Goal: Task Accomplishment & Management: Use online tool/utility

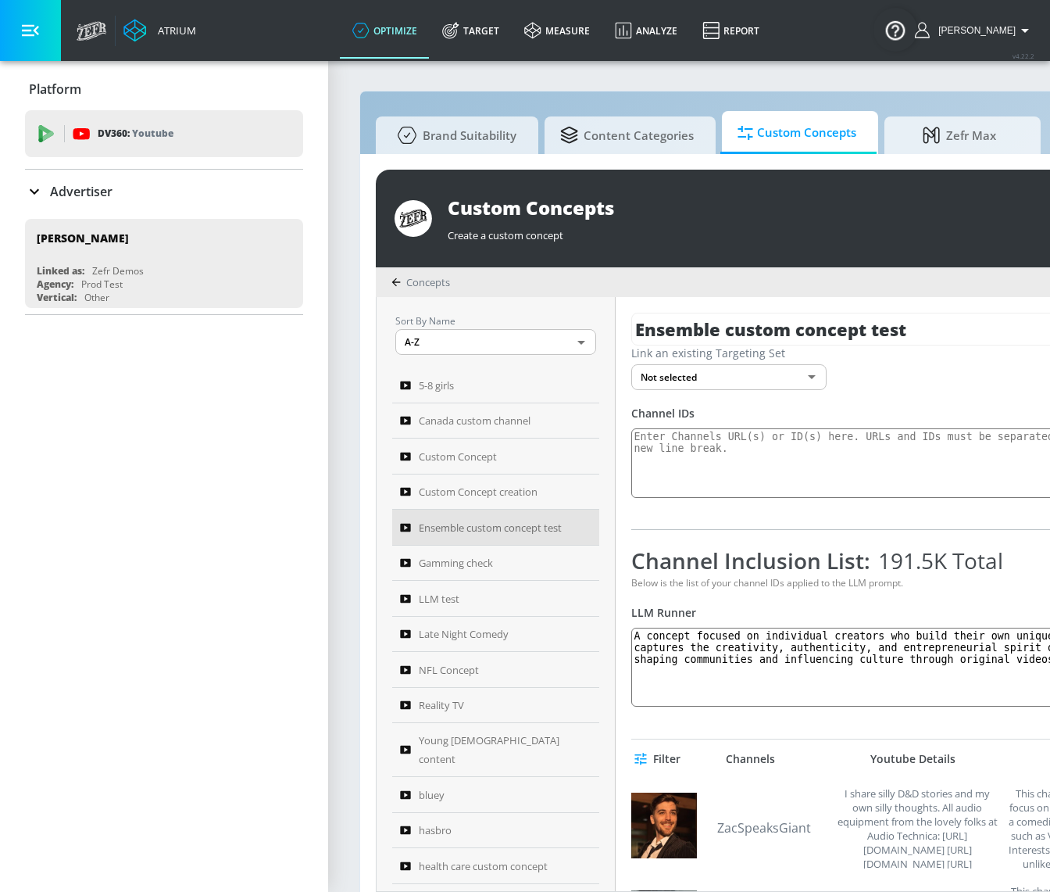
scroll to position [15, 0]
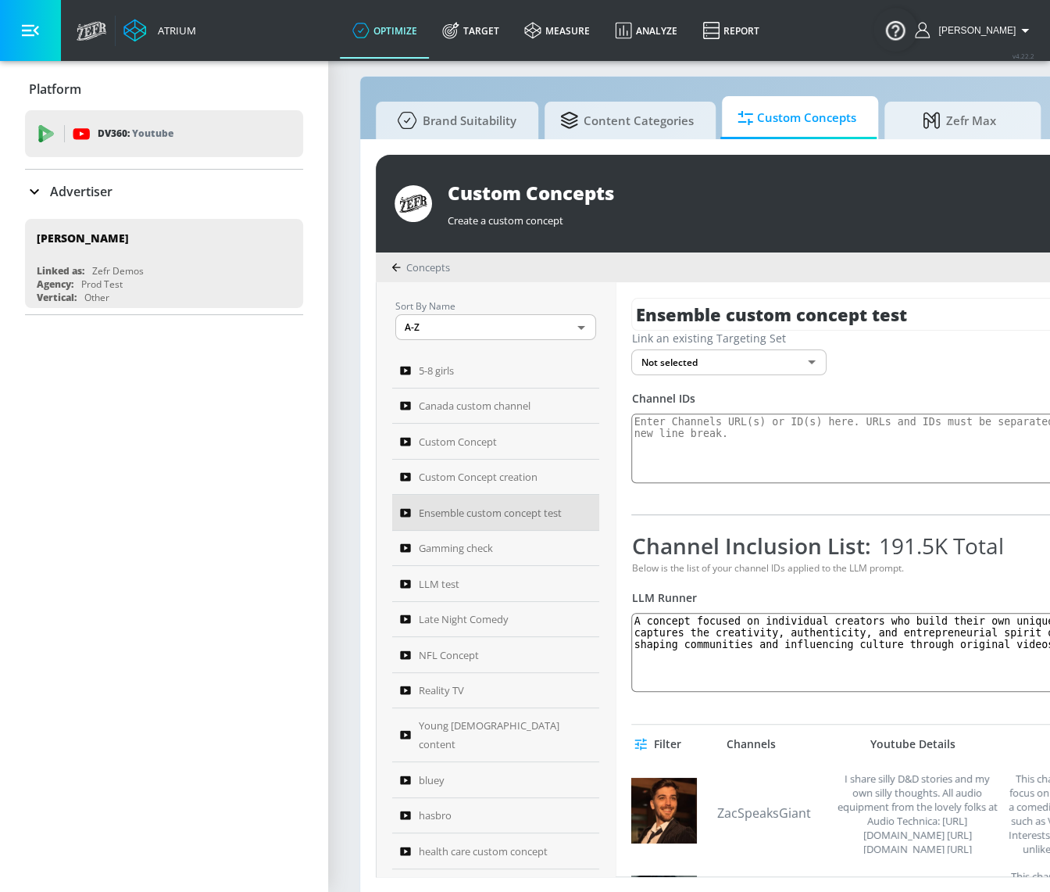
click at [985, 579] on div "Channel Inclusion List: 191.5K Total Below is the list of your channel IDs appl…" at bounding box center [937, 612] width 613 height 162
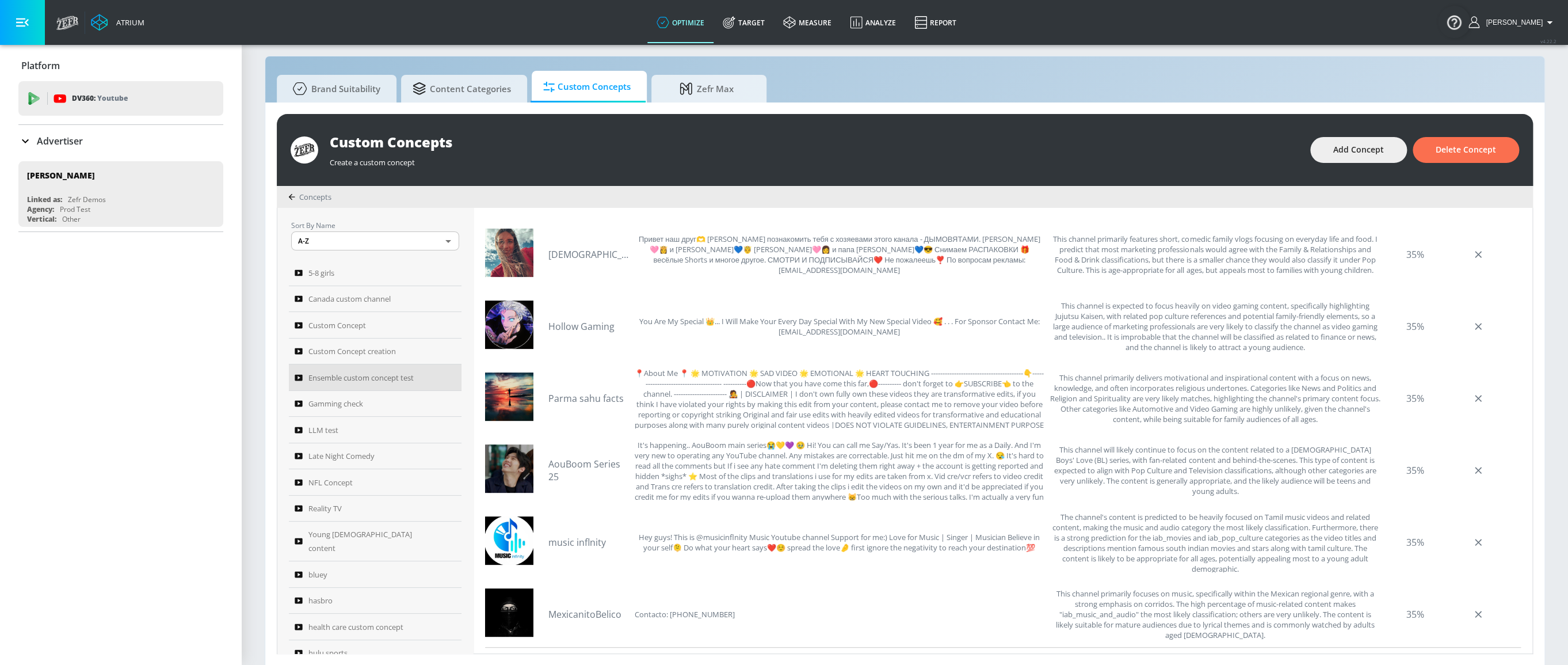
scroll to position [374, 0]
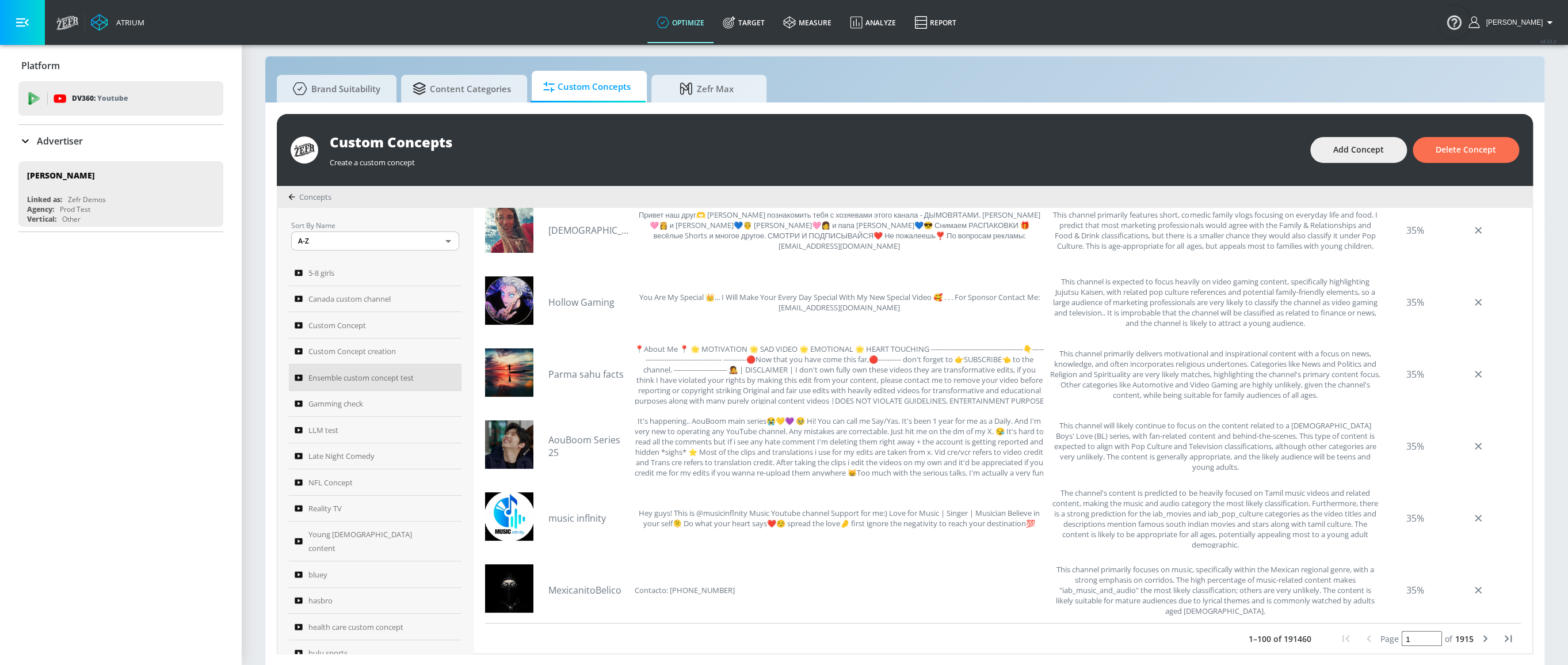
click at [773, 638] on input "1" at bounding box center [1421, 638] width 41 height 15
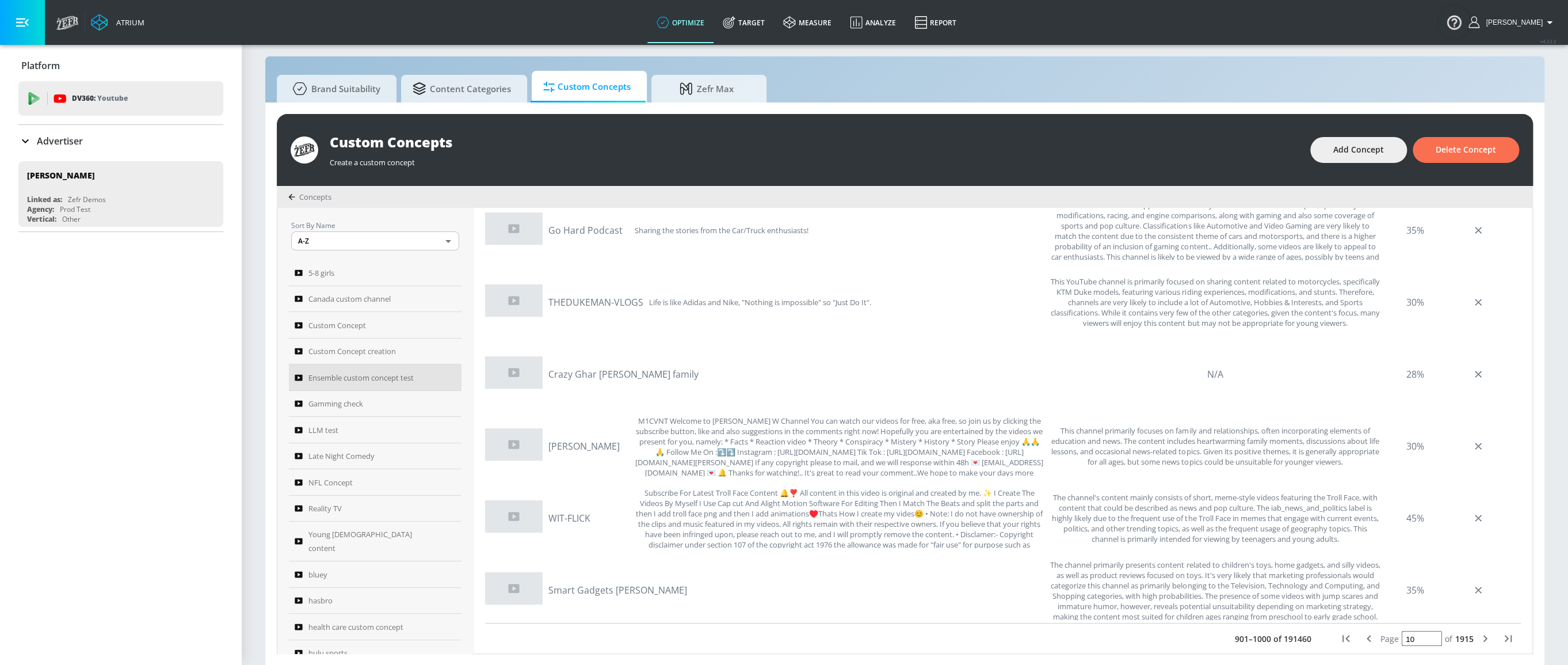
type input "1"
type input "11"
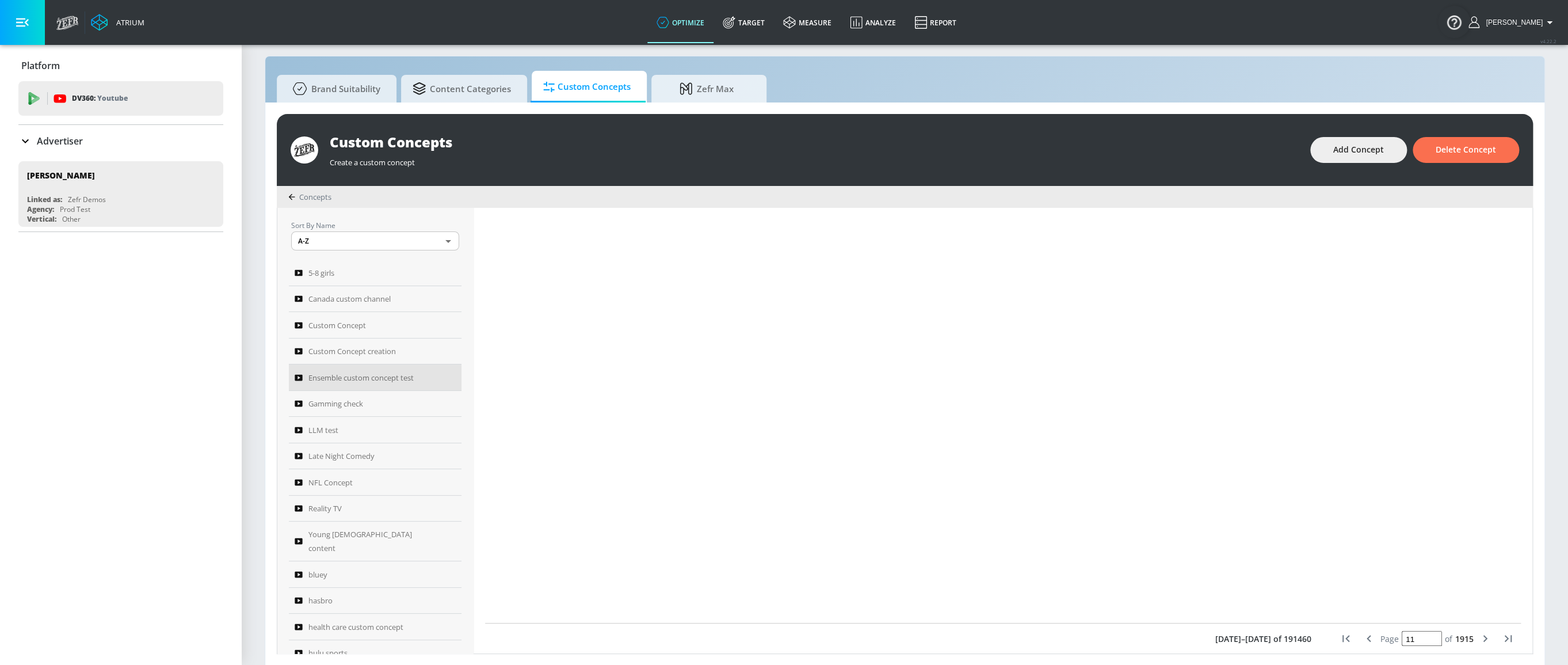
scroll to position [0, 0]
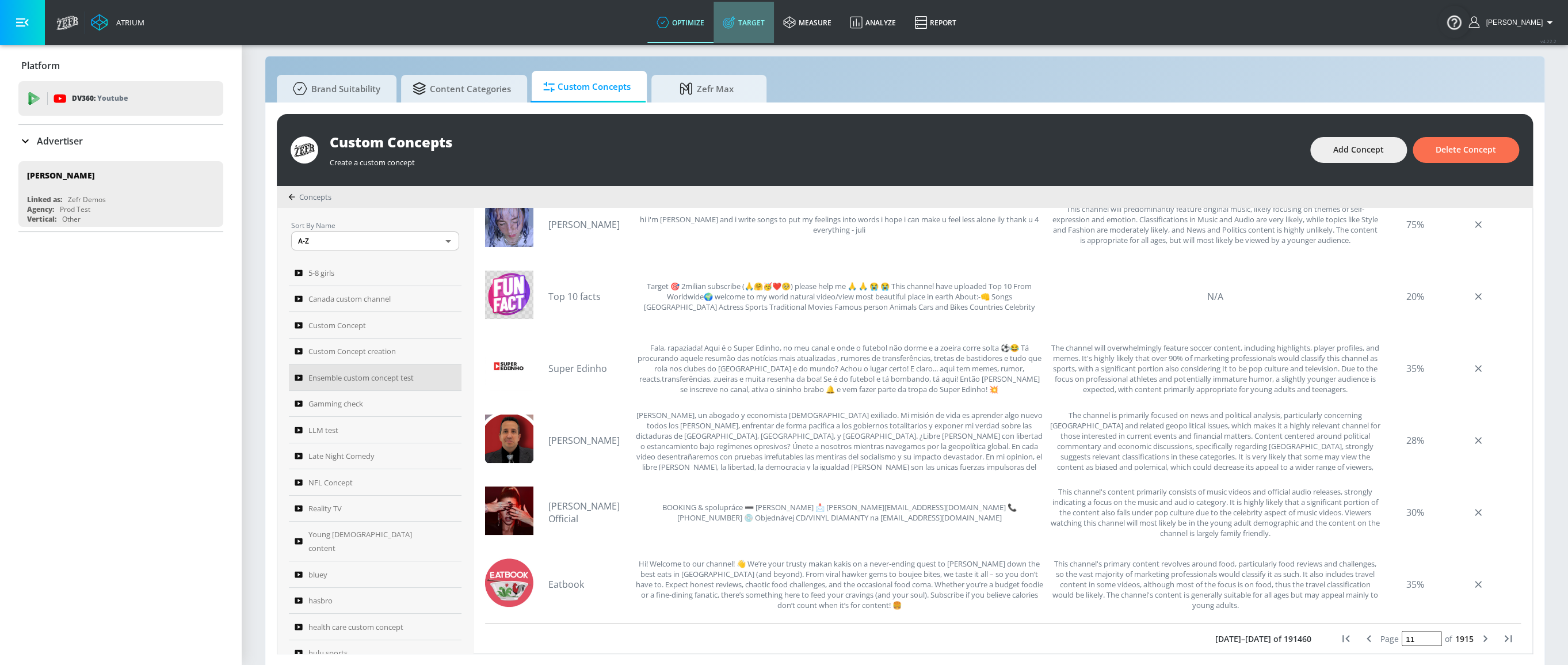
click at [759, 17] on link "Target" at bounding box center [744, 22] width 60 height 41
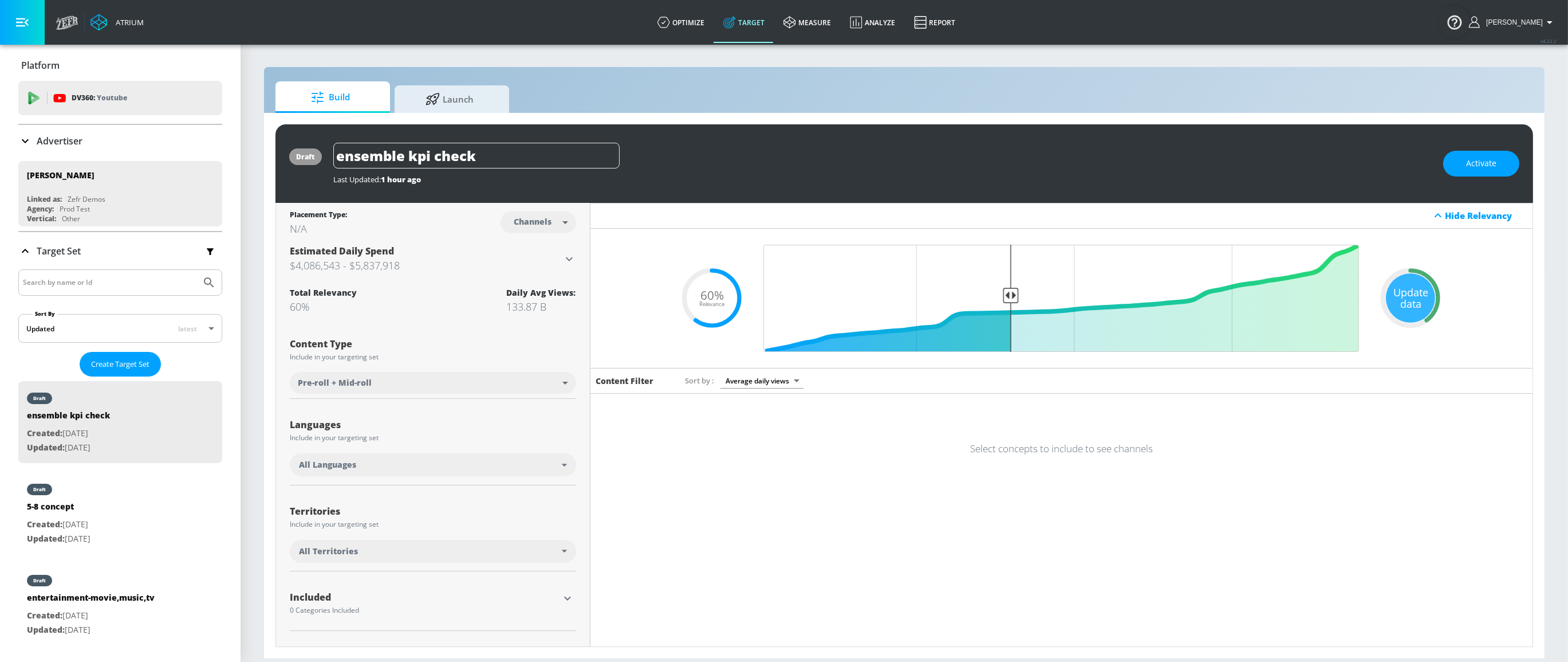
click at [407, 409] on div "Languages Include in your targeting set All Languages" at bounding box center [433, 446] width 287 height 77
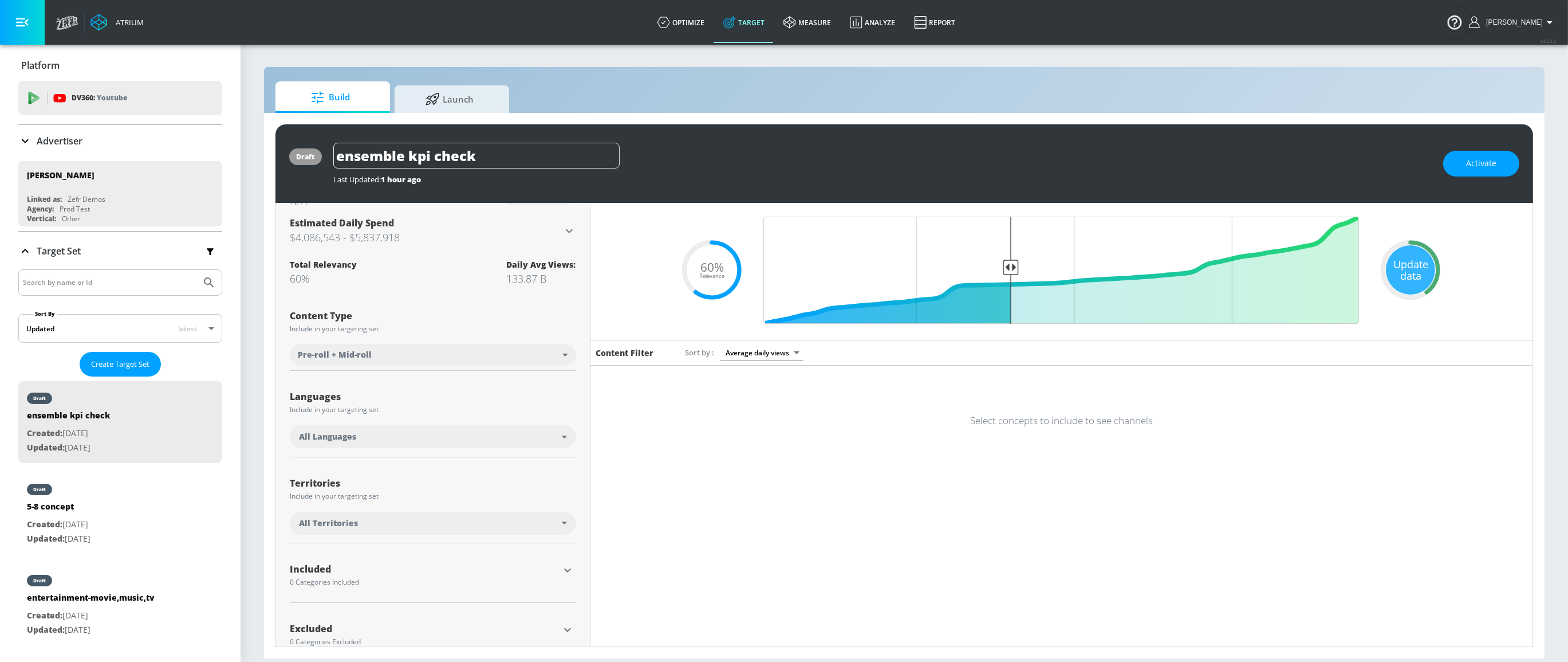
scroll to position [54, 0]
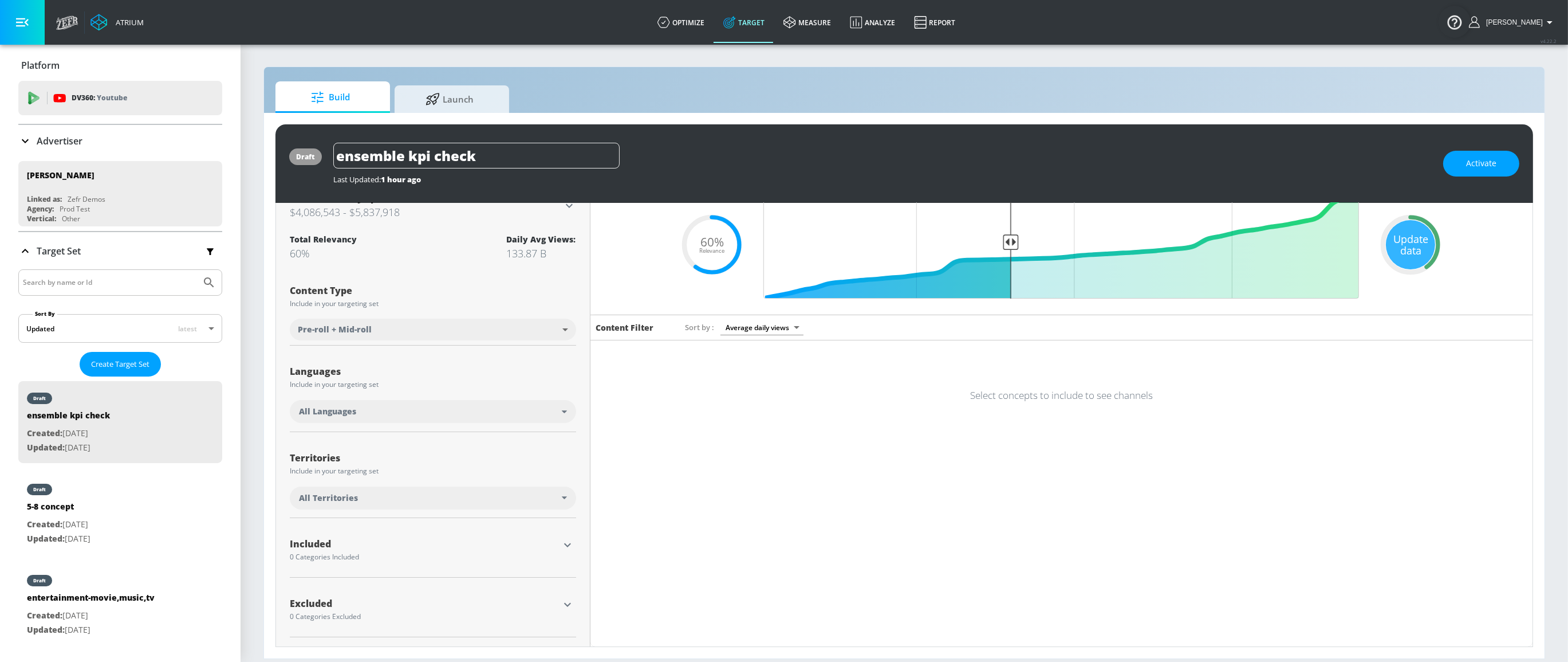
click at [422, 554] on div "0 Categories Included" at bounding box center [424, 556] width 269 height 7
click at [572, 538] on icon "button" at bounding box center [567, 545] width 14 height 14
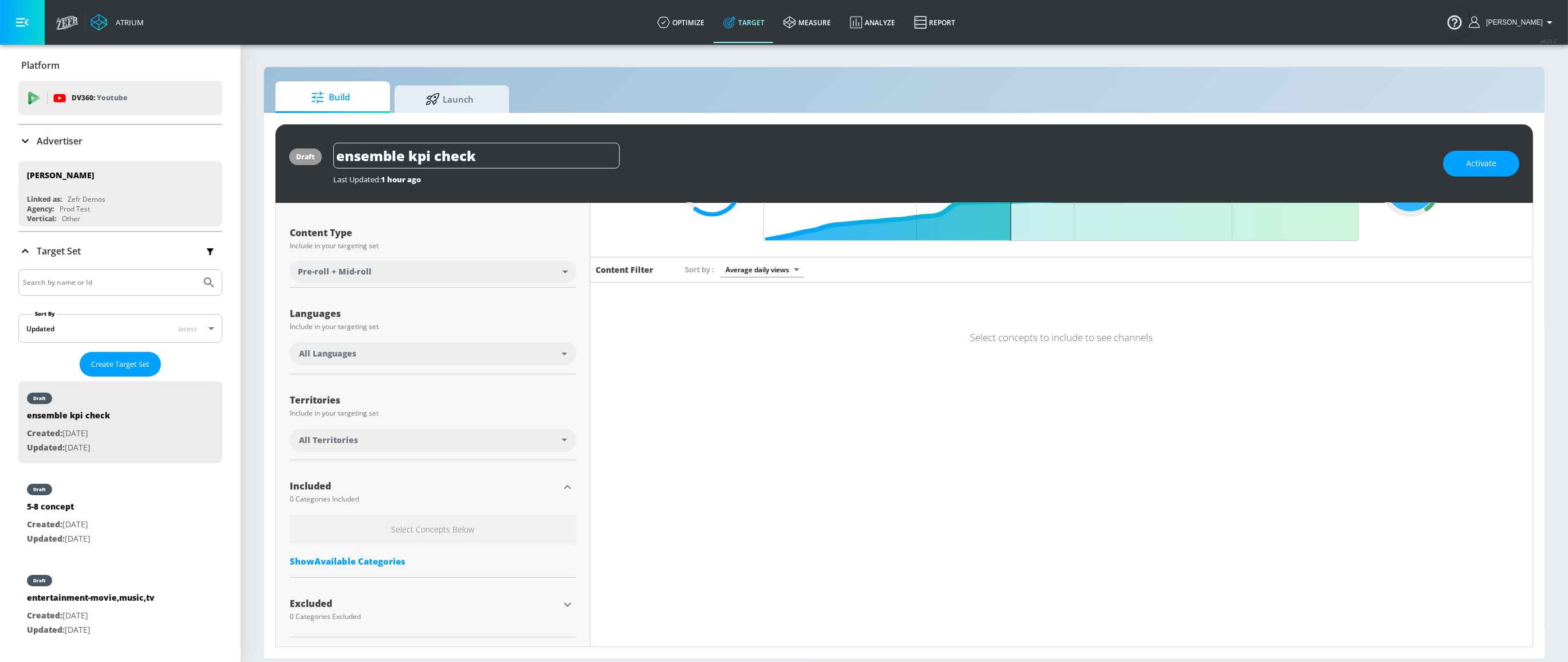
click at [350, 544] on div "Select Concepts Below Show Available Categories" at bounding box center [433, 543] width 287 height 58
click at [376, 555] on div "Show Available Categories" at bounding box center [433, 561] width 287 height 12
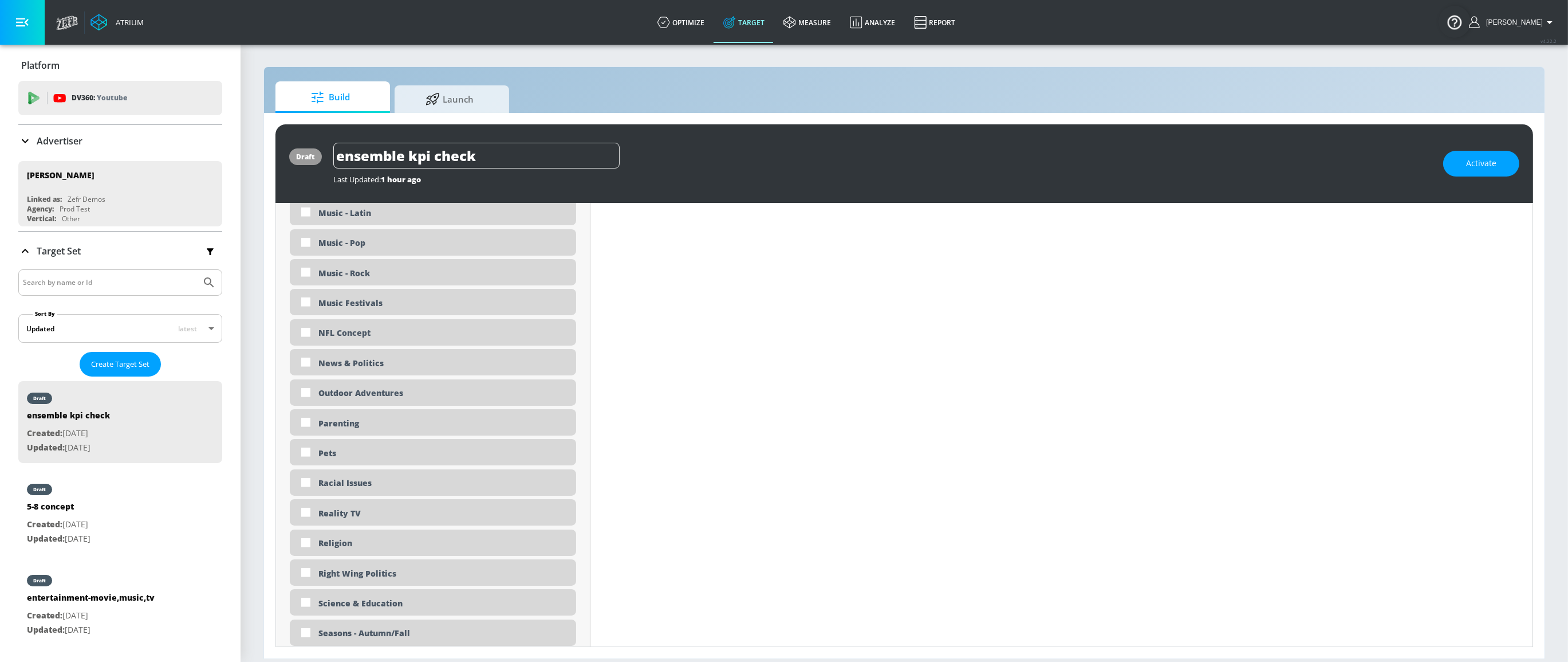
scroll to position [2416, 0]
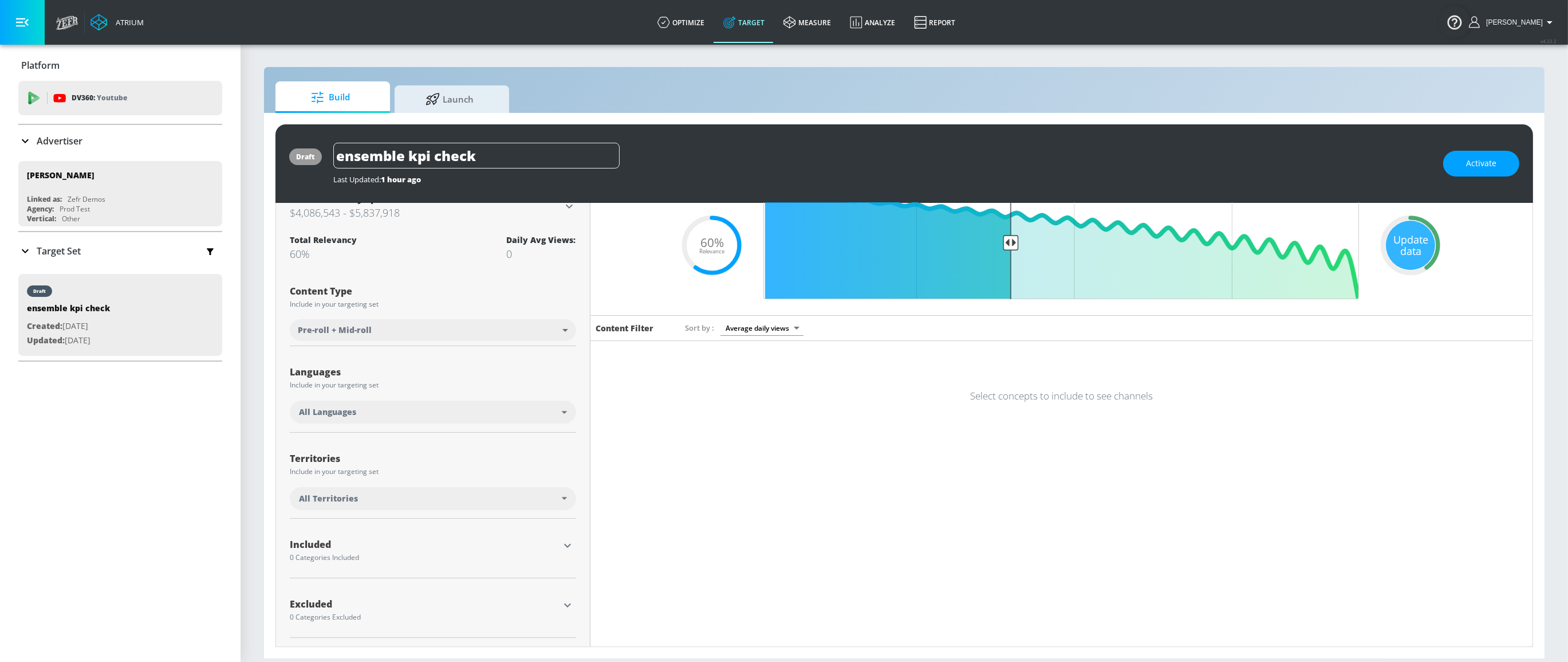
scroll to position [54, 0]
click at [564, 536] on button "button" at bounding box center [567, 544] width 17 height 17
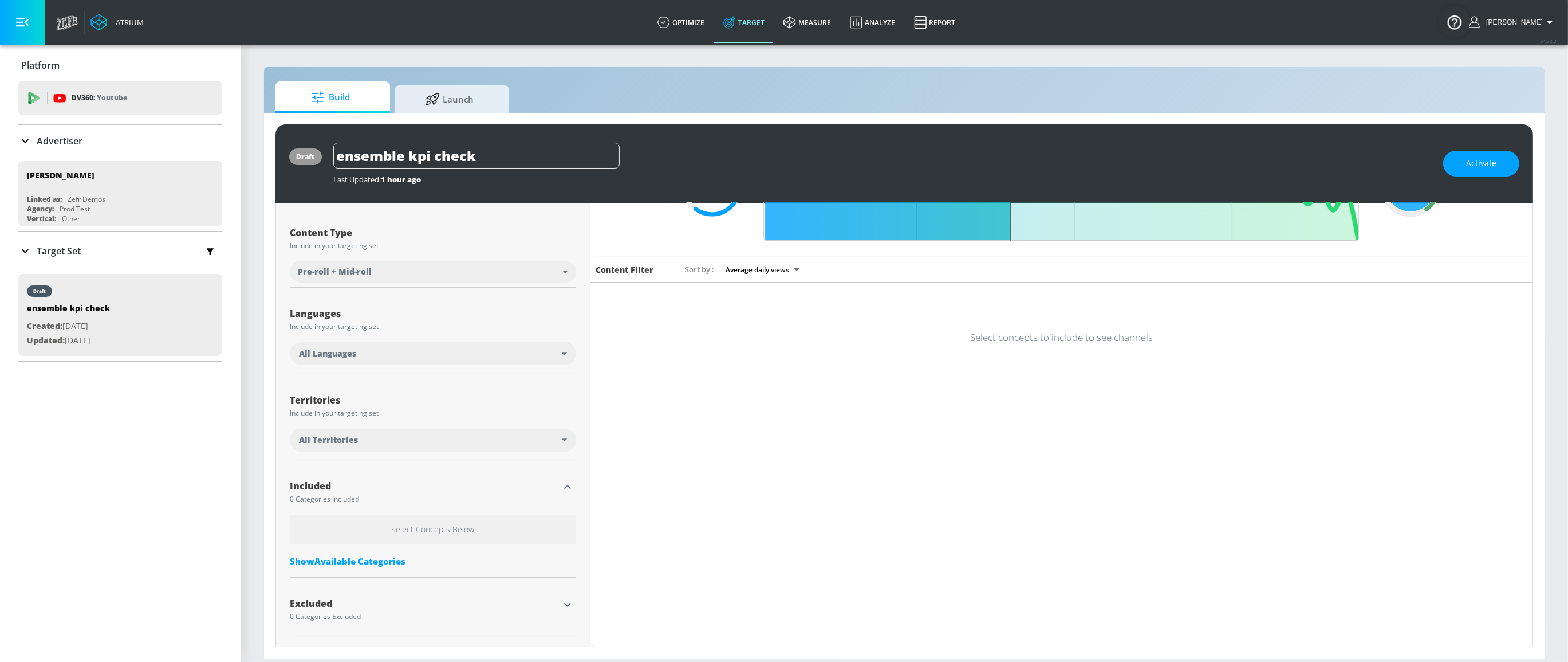
click at [397, 560] on div "Show Available Categories" at bounding box center [433, 561] width 287 height 12
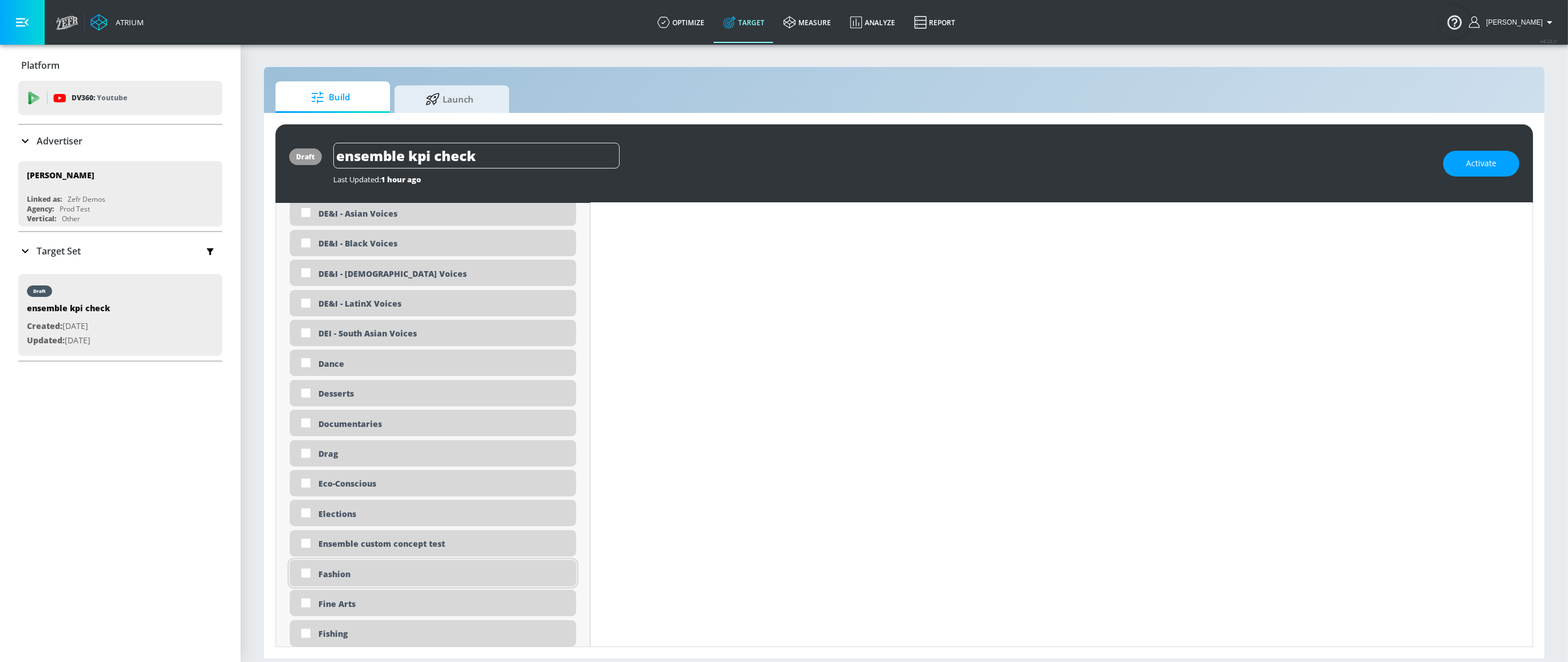
scroll to position [1101, 0]
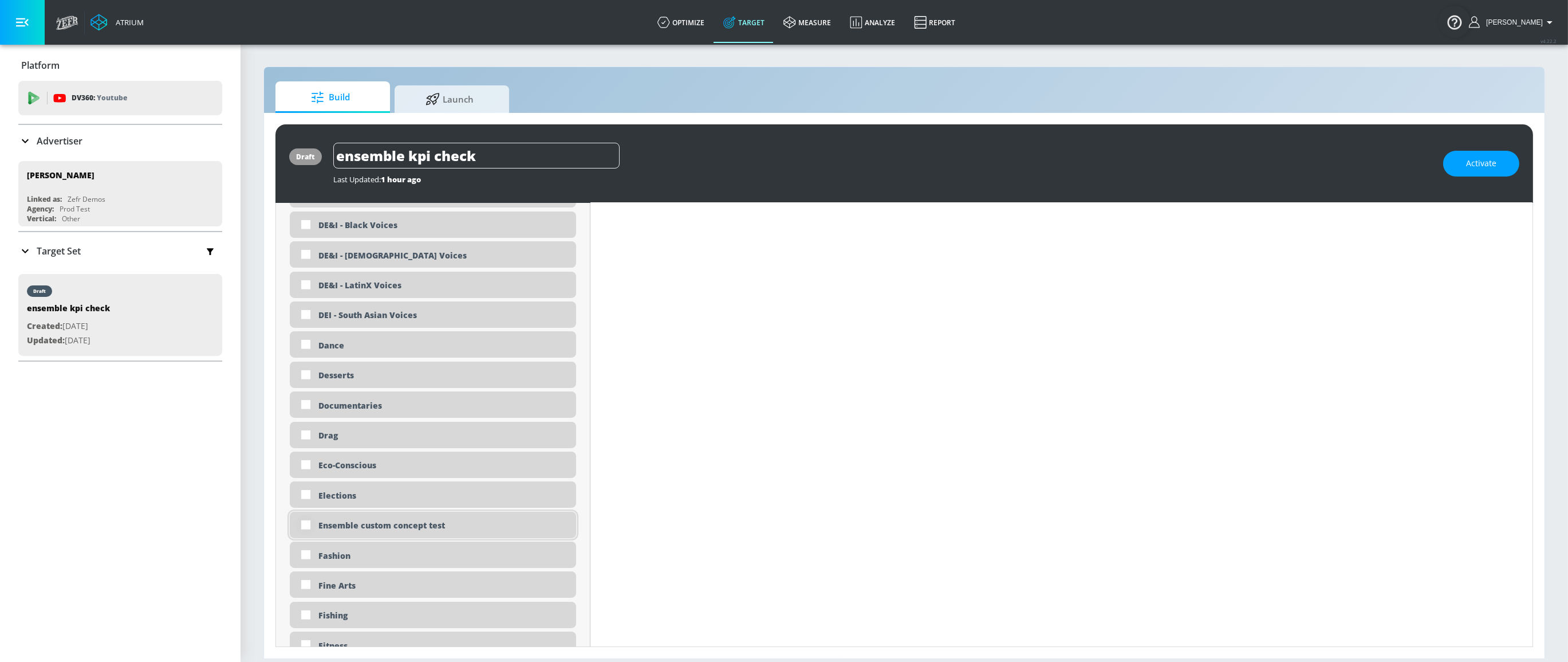
click at [302, 524] on input "checkbox" at bounding box center [306, 525] width 21 height 21
checkbox input "true"
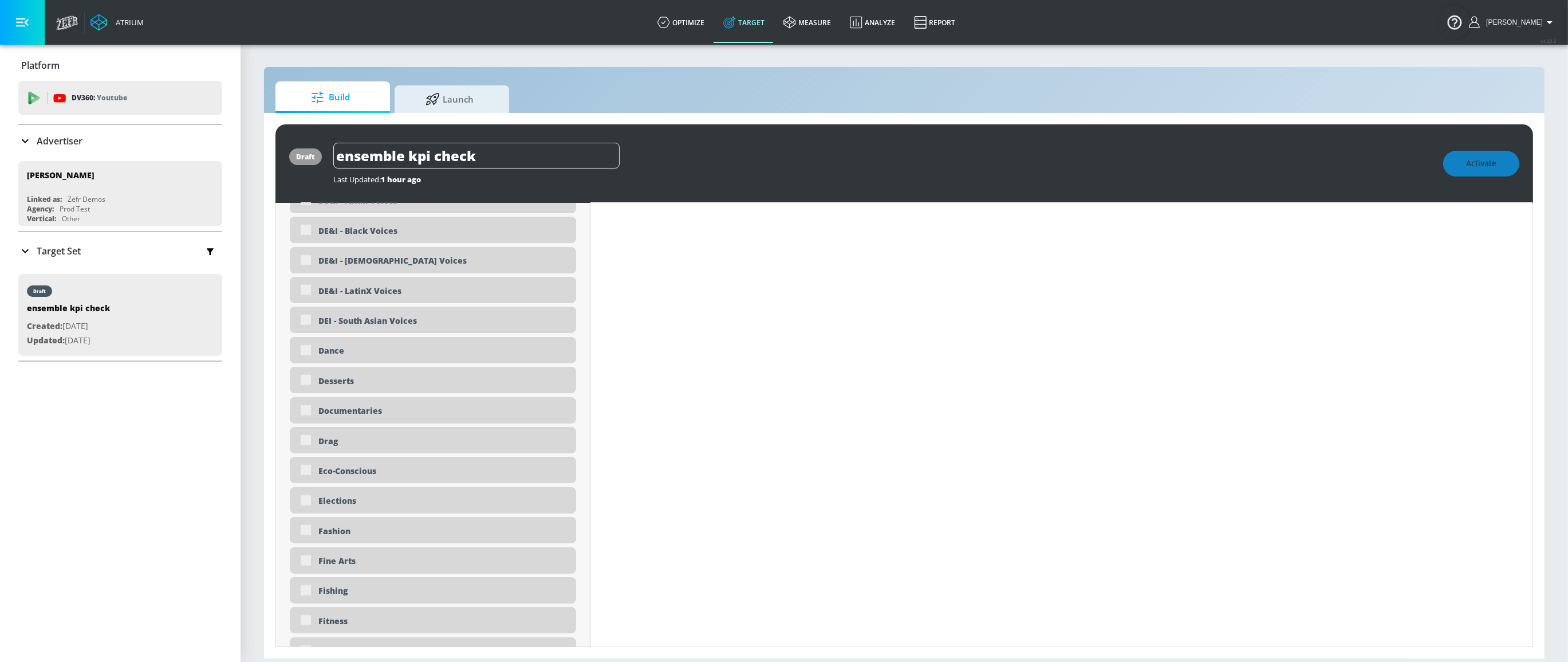
click at [1455, 163] on div "Activate" at bounding box center [1481, 163] width 76 height 26
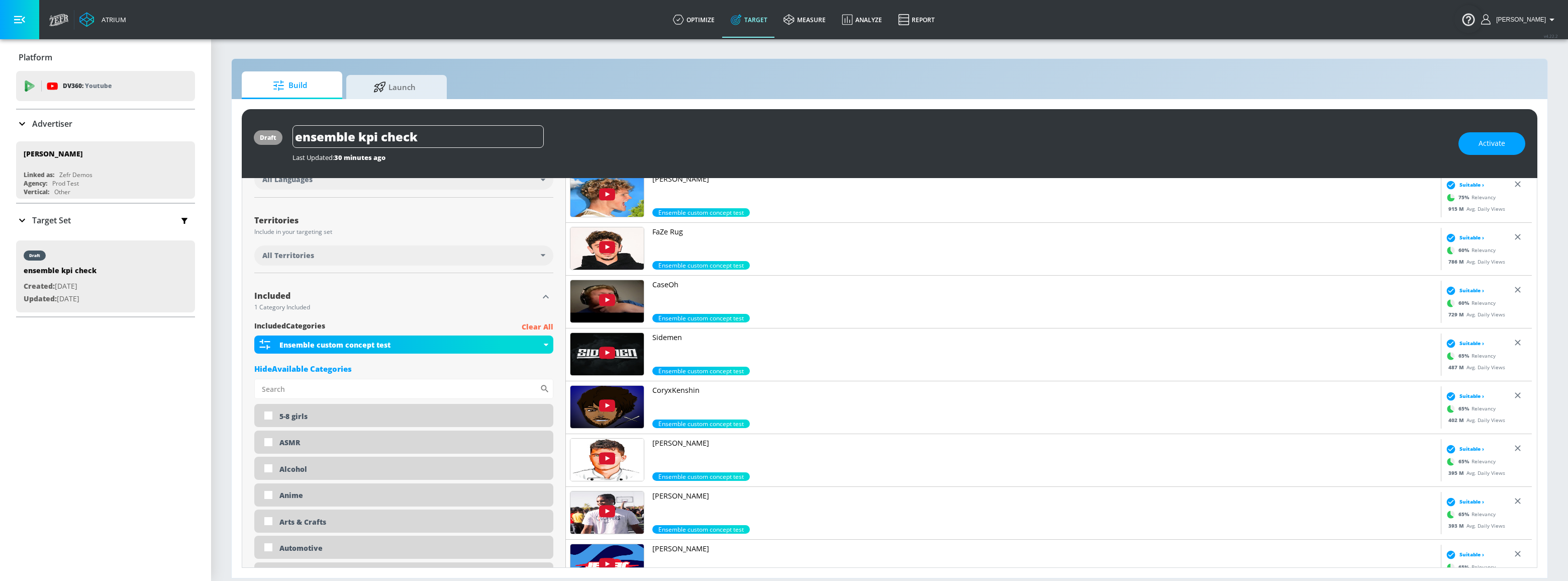
scroll to position [0, 0]
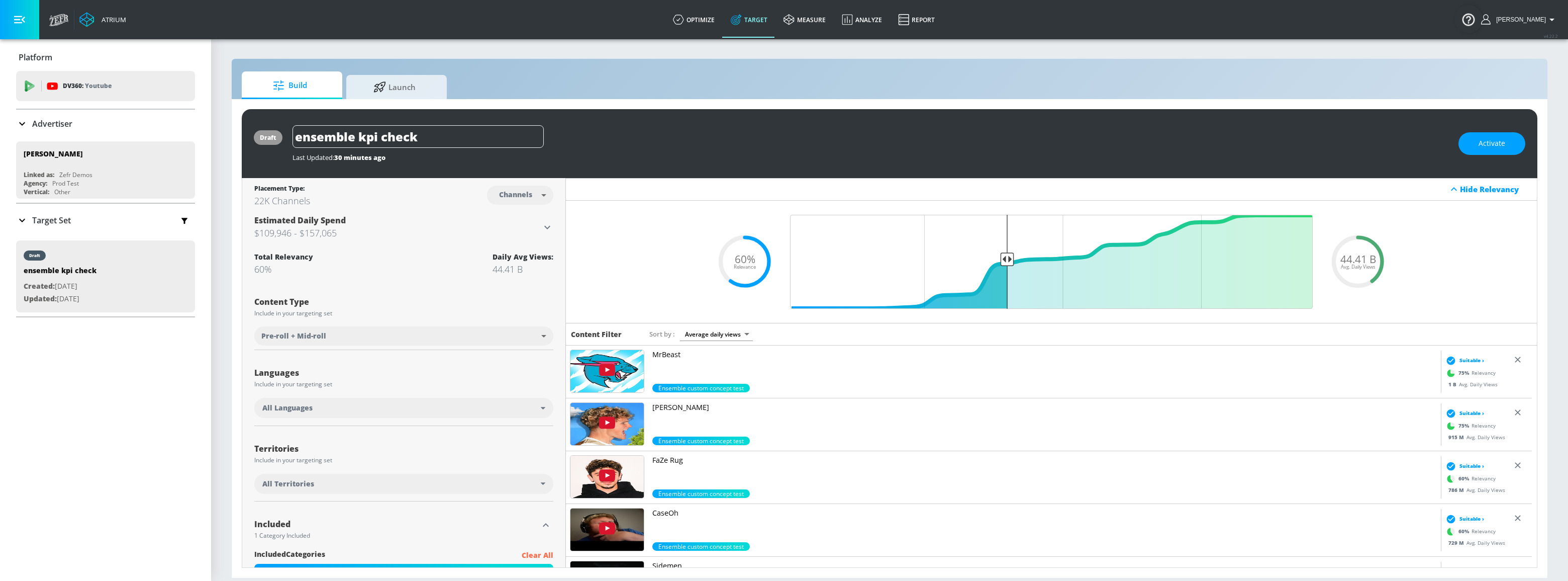
click at [733, 332] on body "Atrium optimize Target measure Analyze Report optimize Target measure Analyze R…" at bounding box center [784, 290] width 1568 height 581
click at [736, 353] on li "Ensemble custom concept test" at bounding box center [715, 353] width 102 height 17
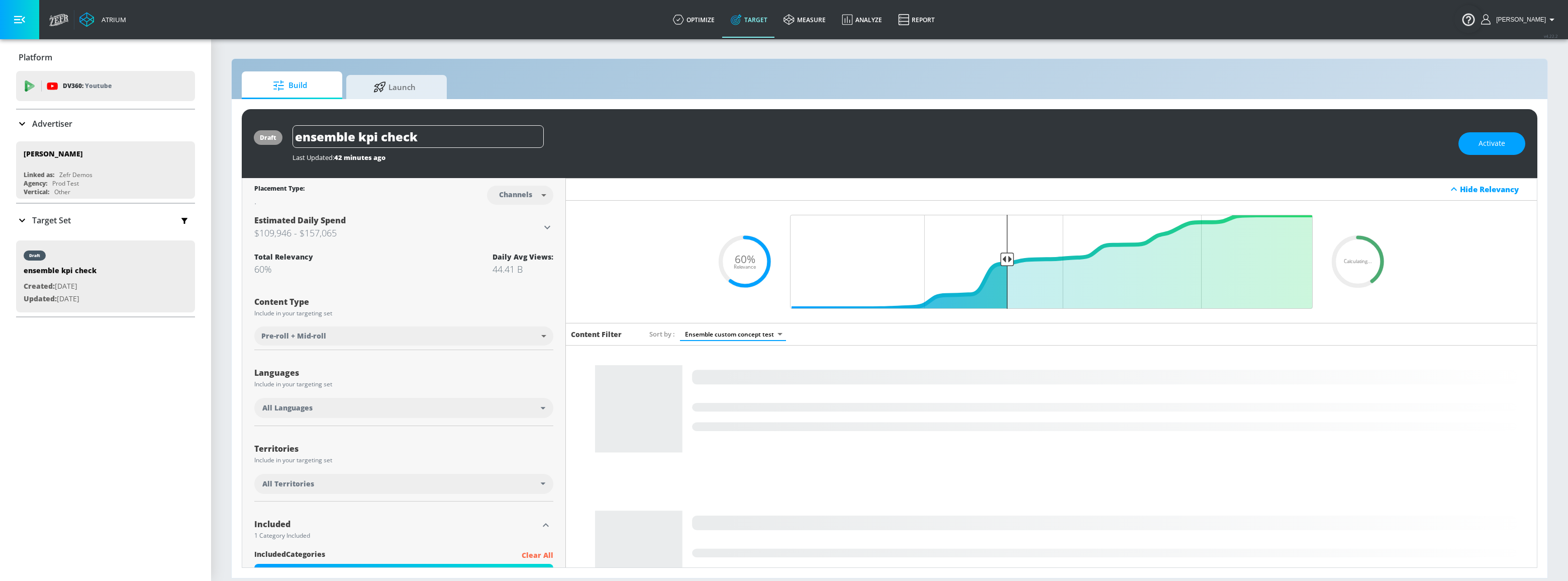
type input "b7aaf176-2e5e-4aa2-8d15-978a97b5da37"
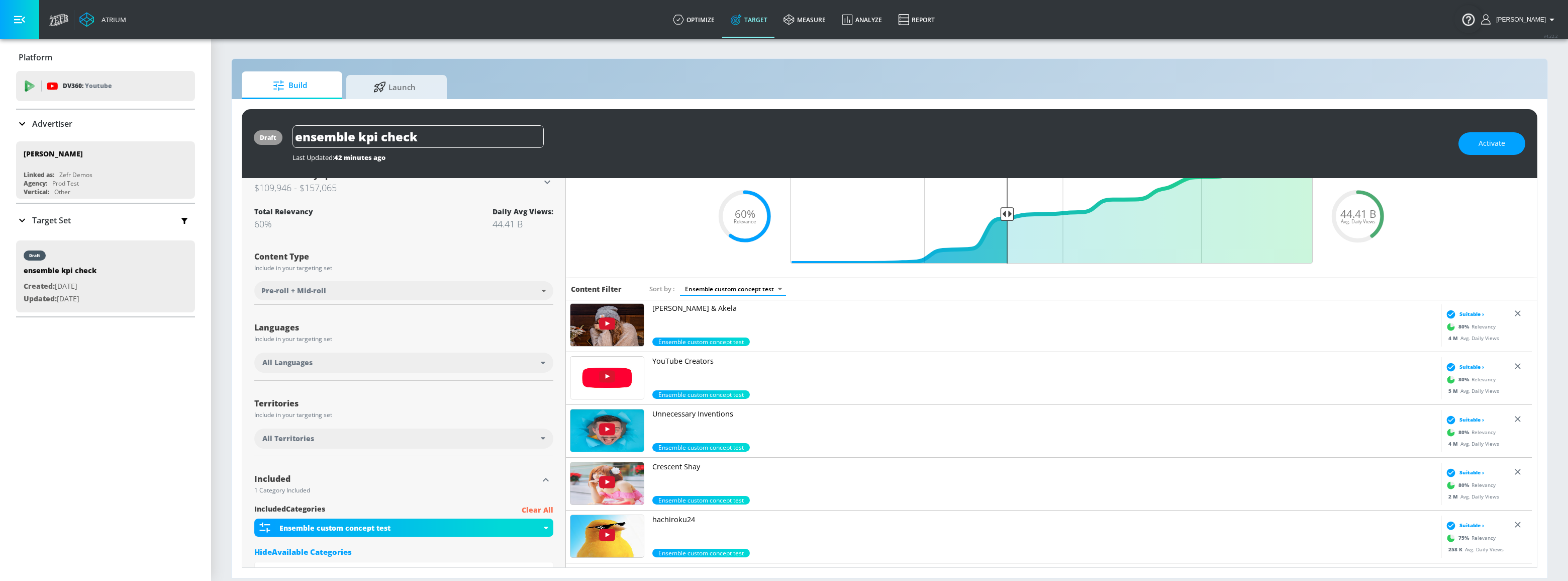
scroll to position [183, 0]
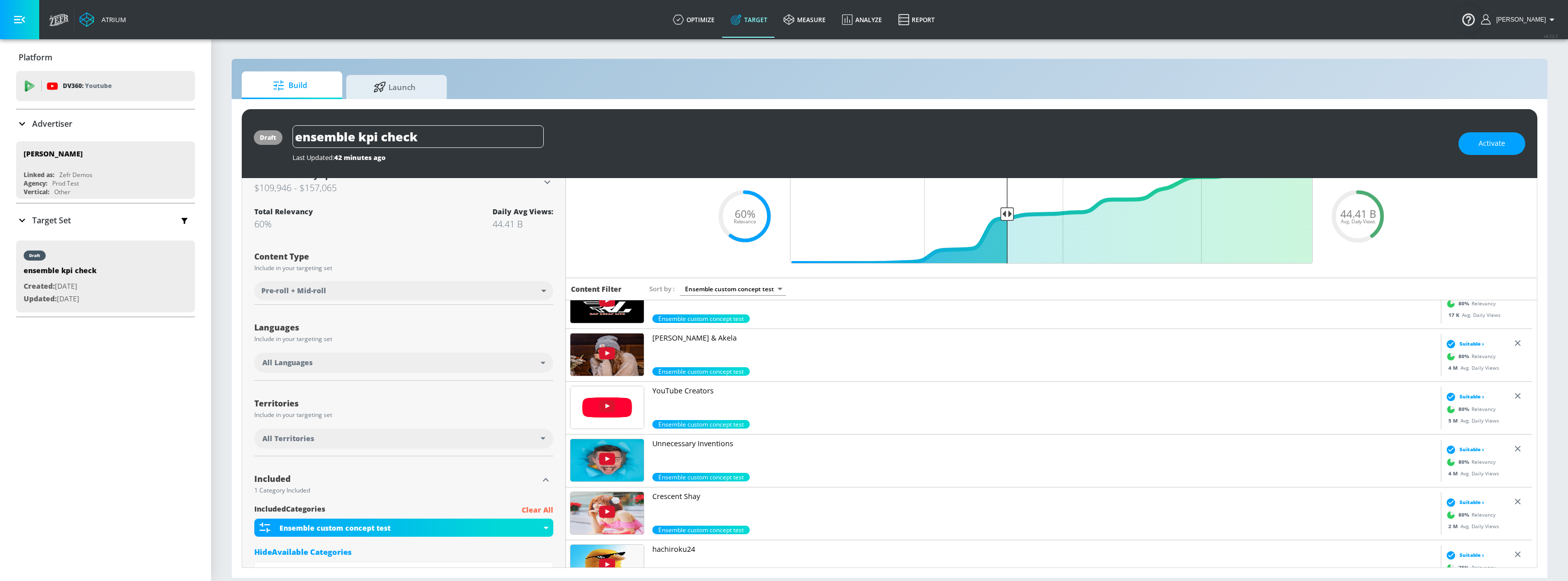
click at [626, 397] on img at bounding box center [607, 407] width 73 height 42
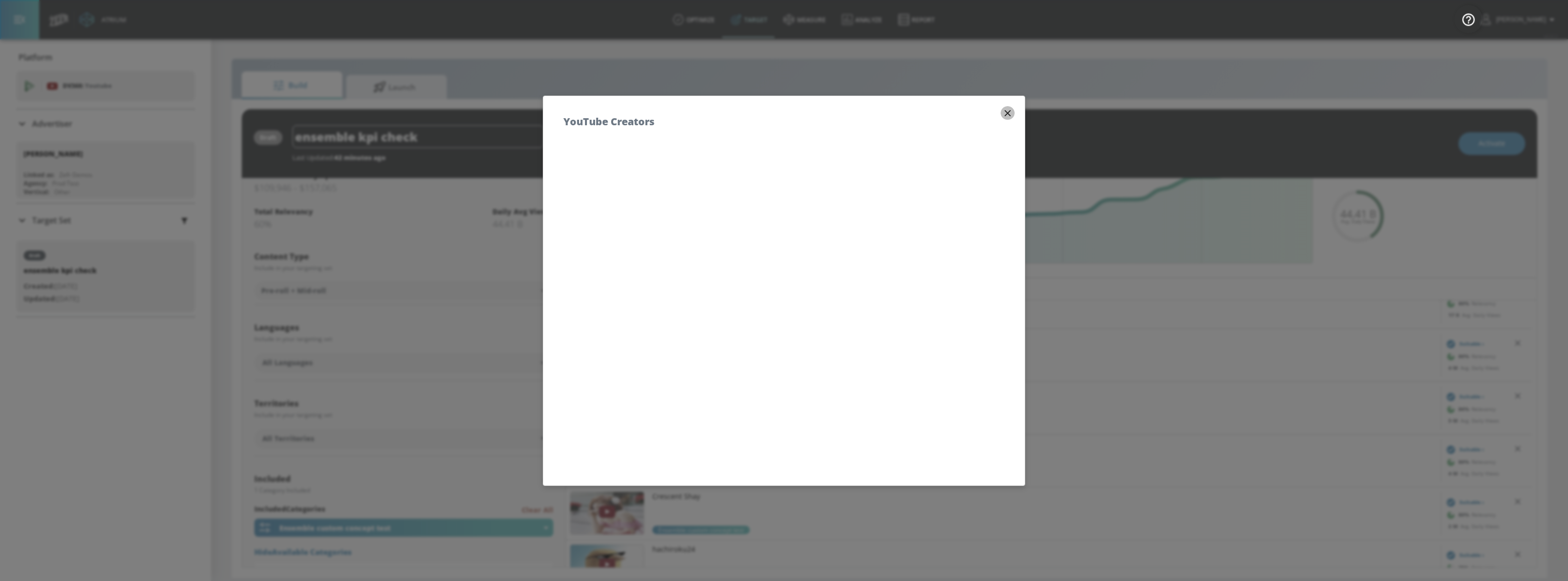
click at [1002, 111] on icon "button" at bounding box center [1007, 113] width 11 height 11
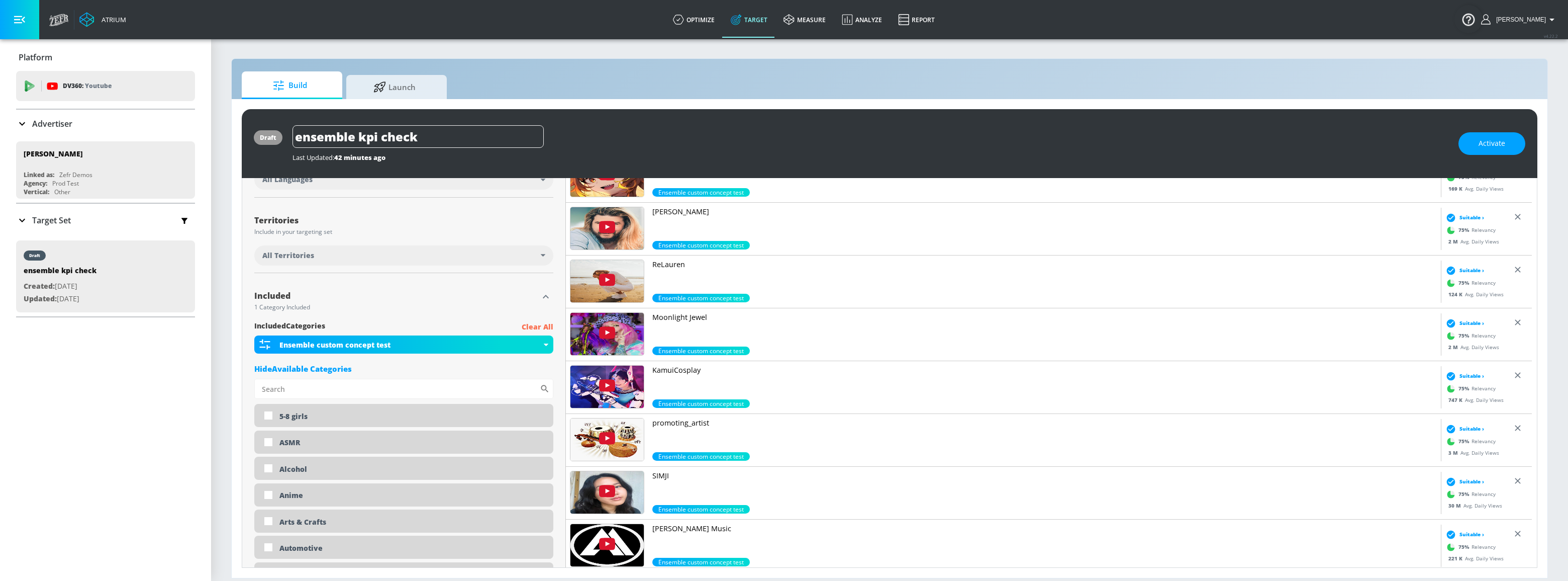
scroll to position [640, 0]
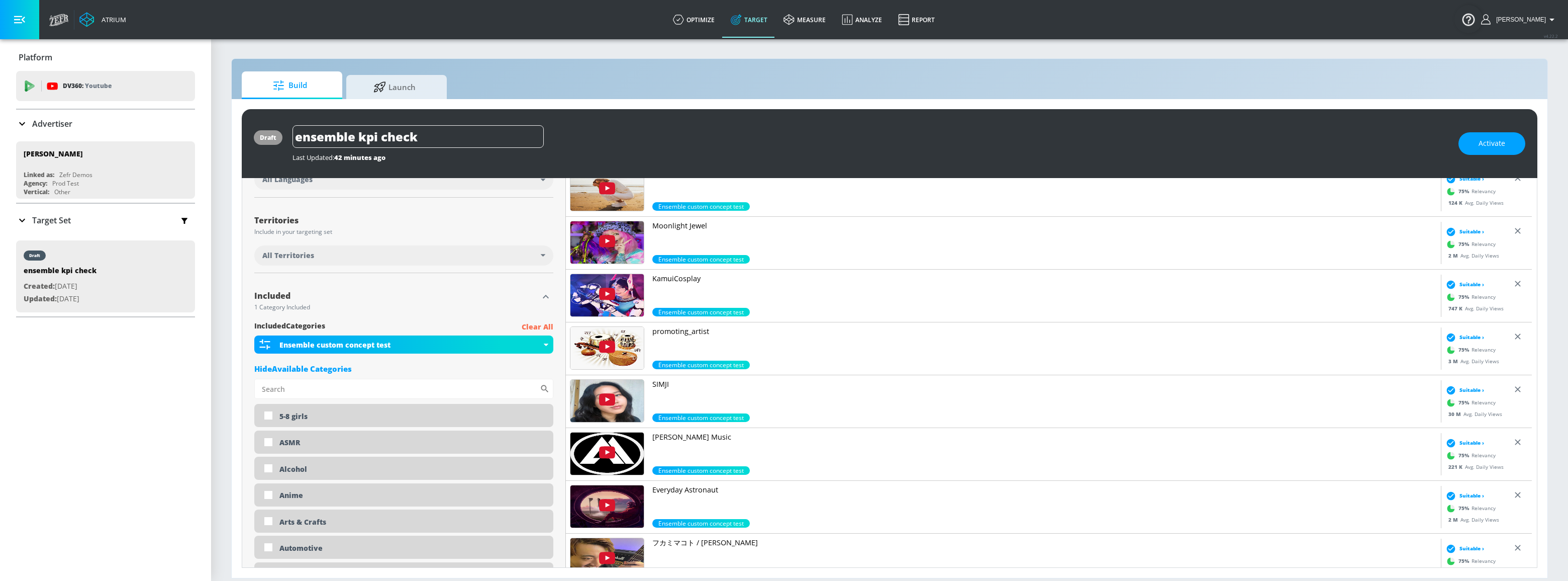
click at [673, 327] on p "promoting_artist" at bounding box center [1044, 331] width 785 height 10
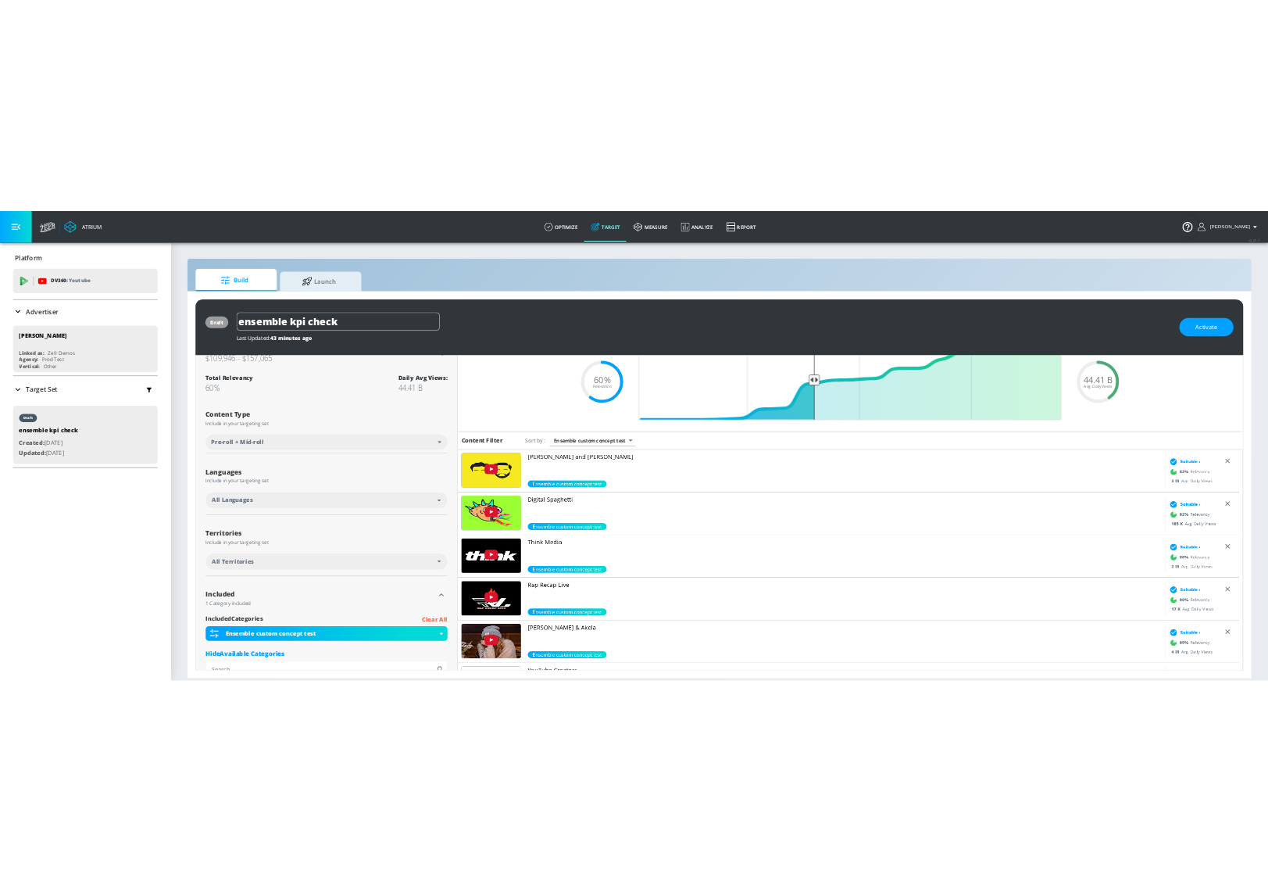
scroll to position [0, 0]
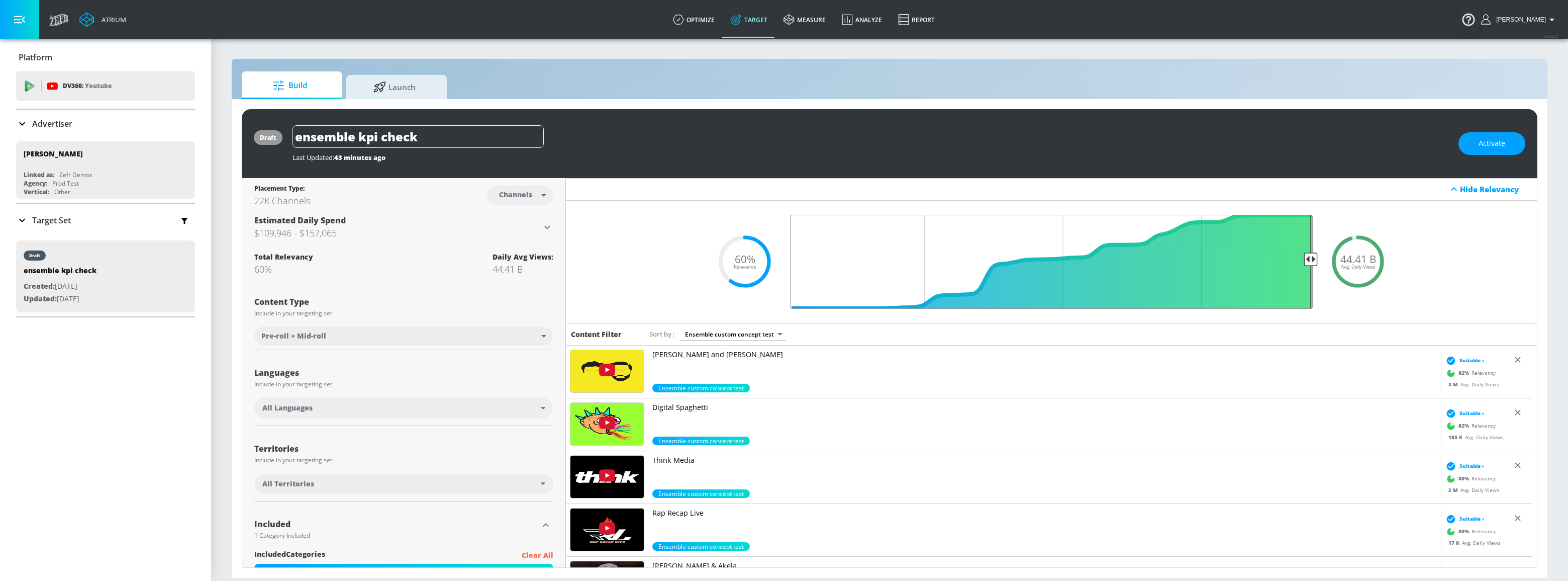
drag, startPoint x: 1004, startPoint y: 260, endPoint x: 1319, endPoint y: 262, distance: 315.0
click at [1318, 262] on input "Final Threshold" at bounding box center [1052, 262] width 533 height 94
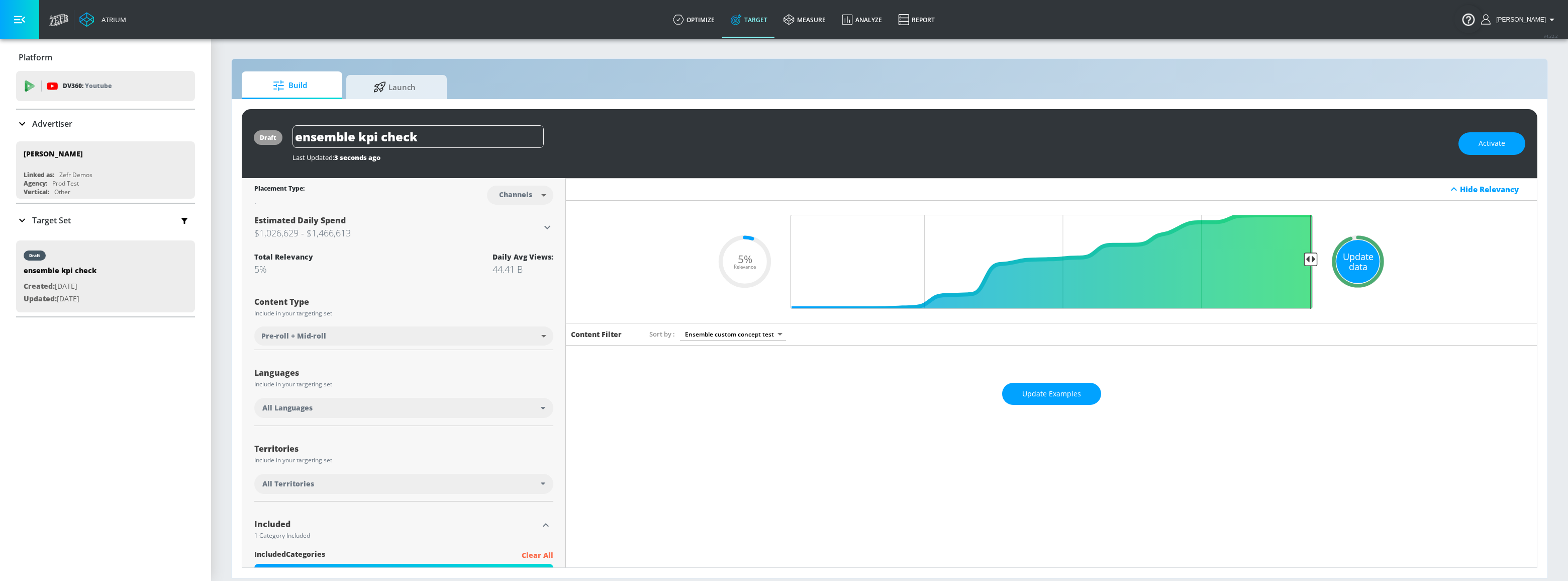
click at [1346, 261] on div "Update data" at bounding box center [1358, 261] width 43 height 43
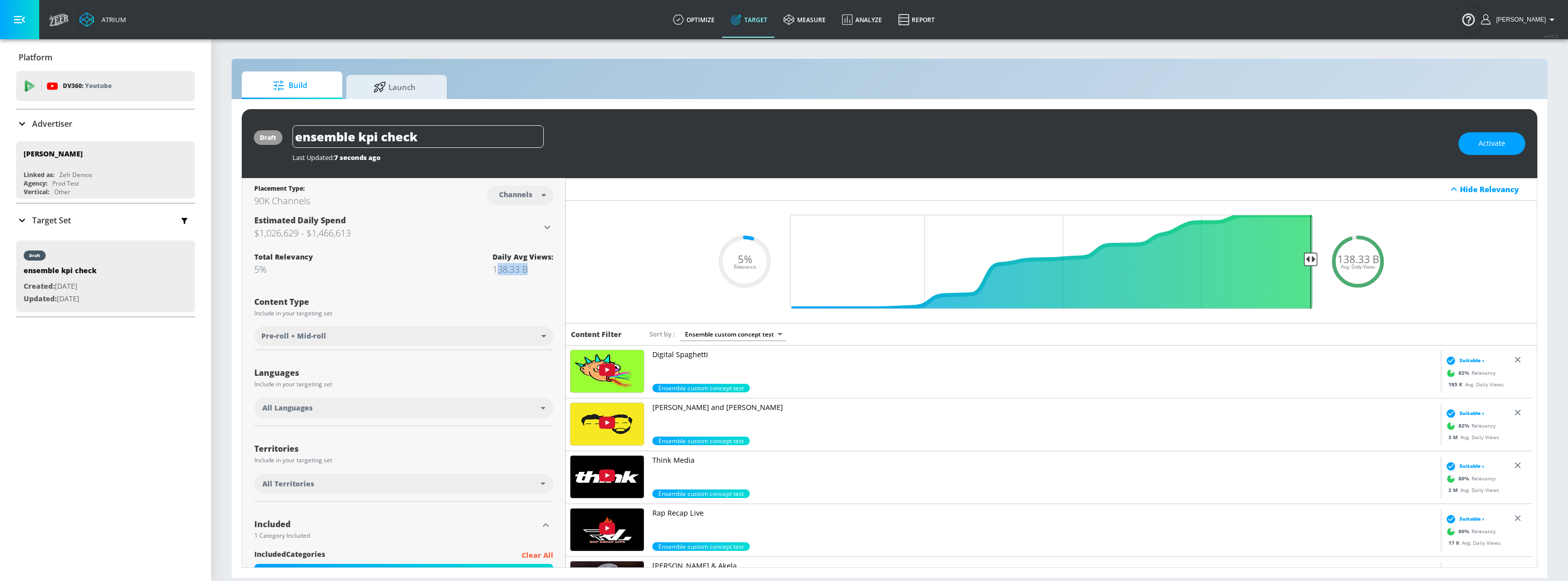
drag, startPoint x: 495, startPoint y: 272, endPoint x: 558, endPoint y: 274, distance: 63.0
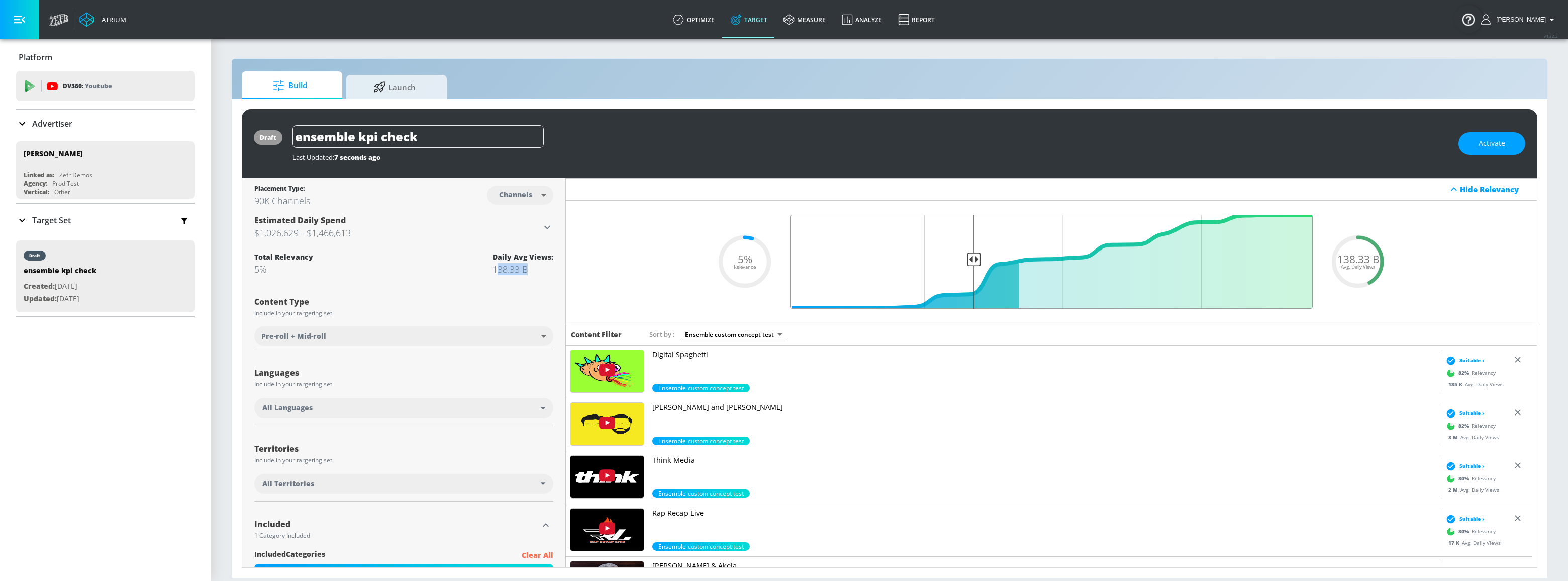
drag, startPoint x: 1305, startPoint y: 257, endPoint x: 969, endPoint y: 286, distance: 337.2
click at [969, 286] on input "Final Threshold" at bounding box center [1052, 262] width 533 height 94
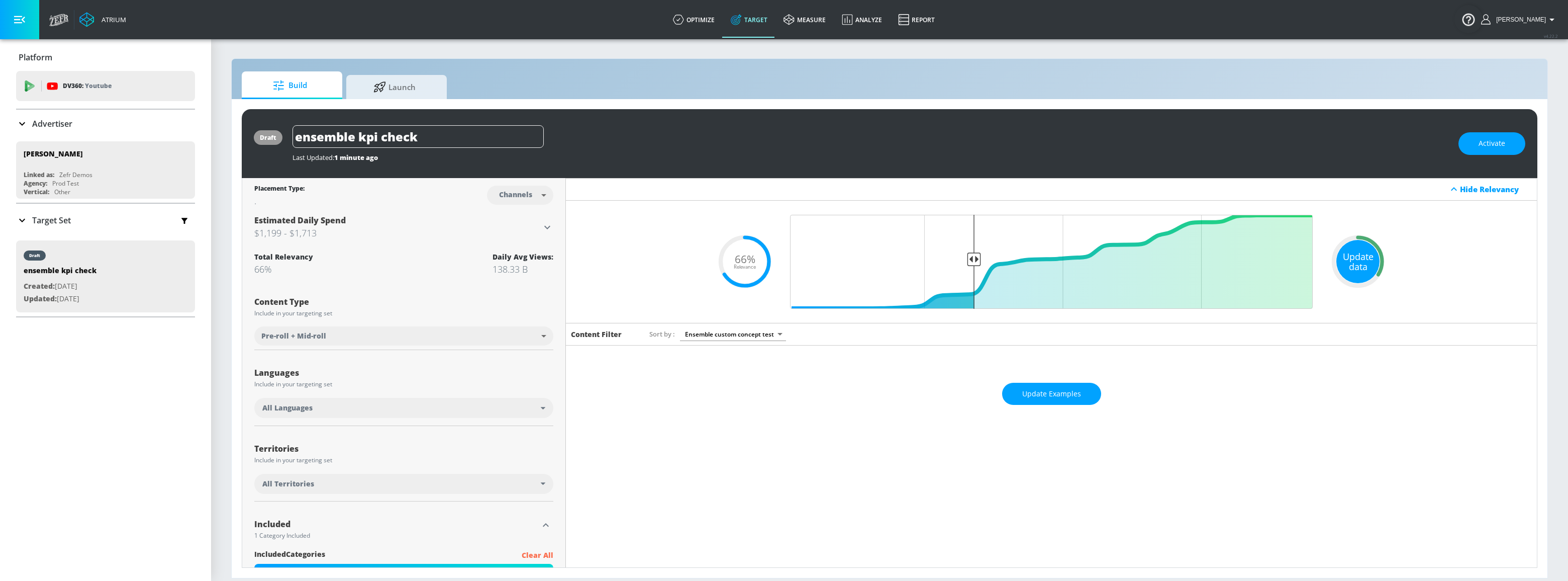
click at [1354, 264] on div "Update data" at bounding box center [1358, 261] width 43 height 43
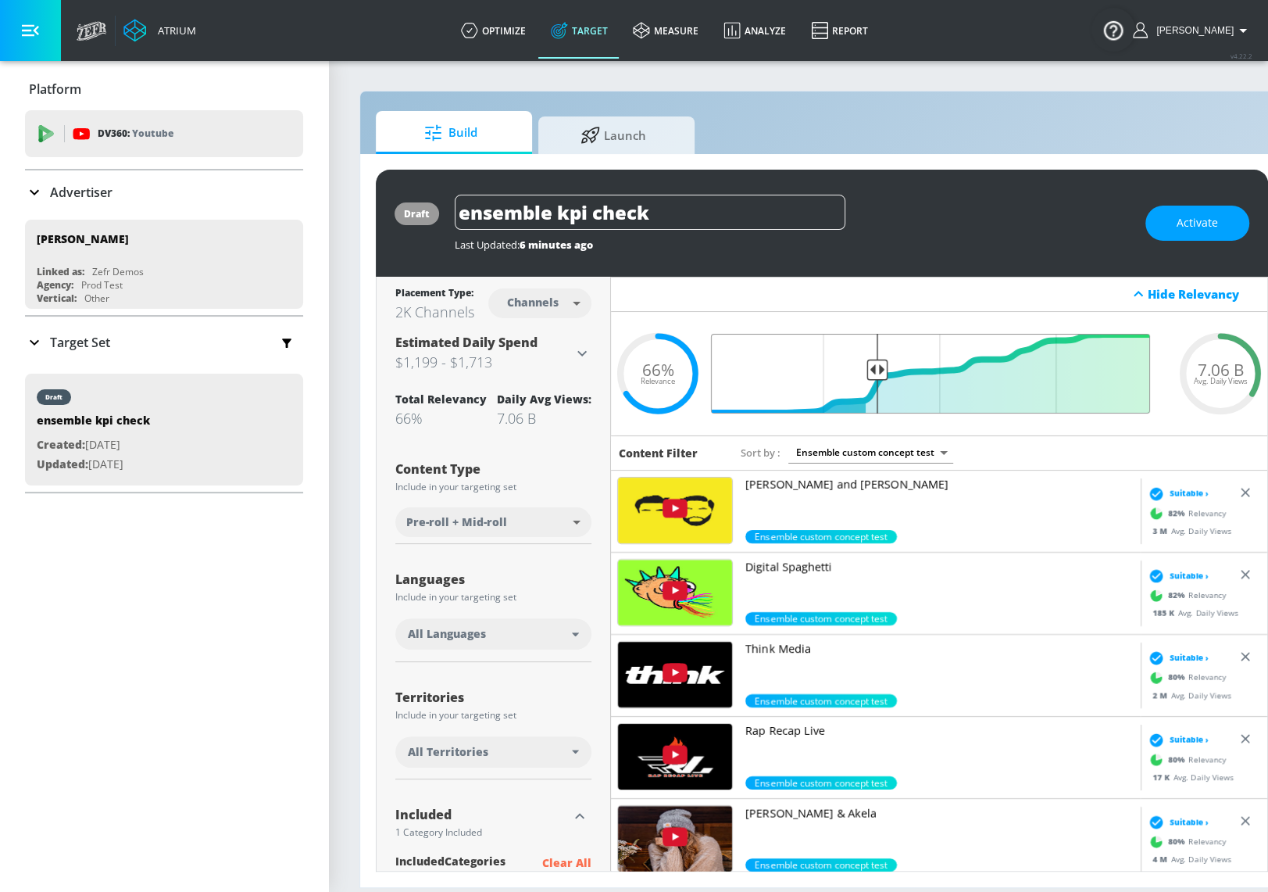
click at [876, 364] on input "Final Threshold" at bounding box center [939, 374] width 438 height 80
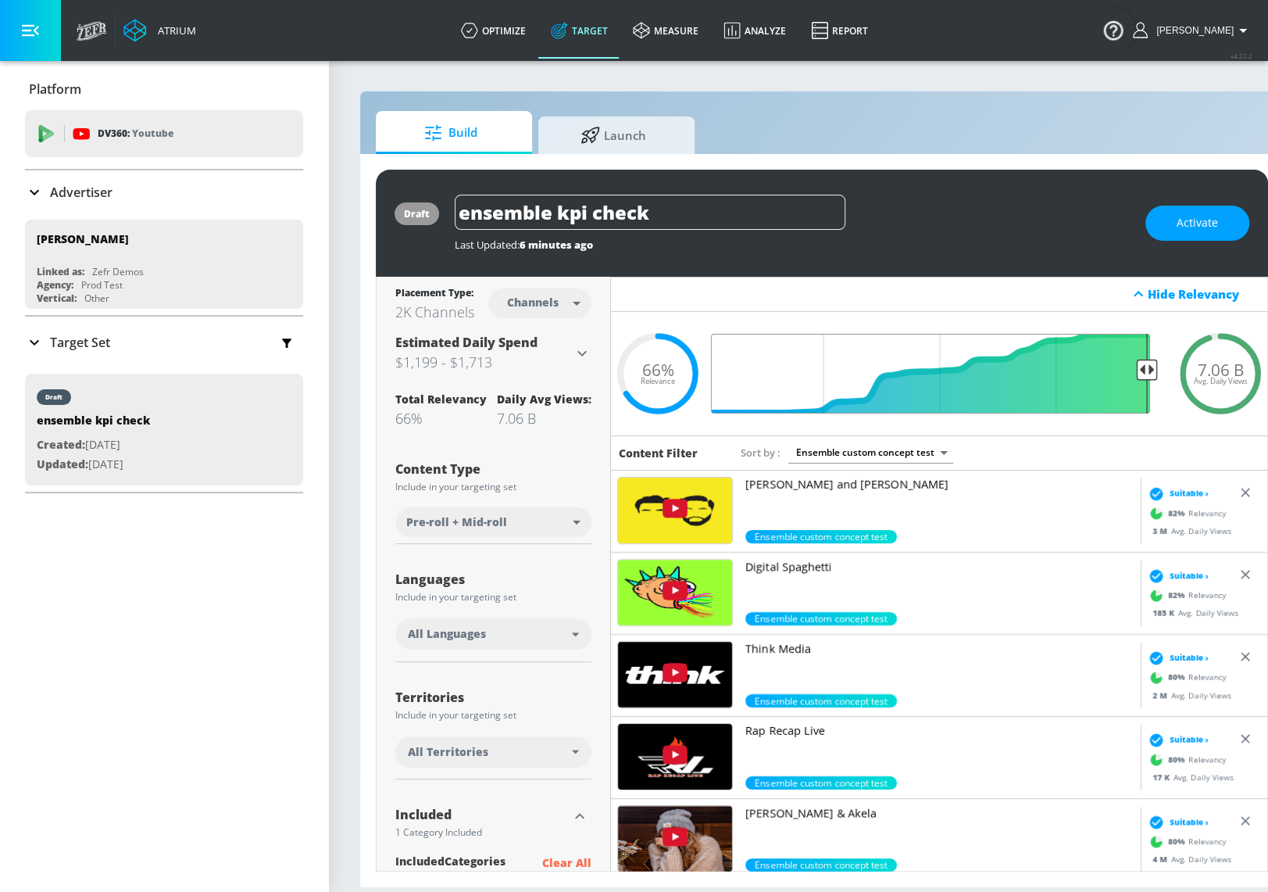
drag, startPoint x: 877, startPoint y: 366, endPoint x: 1157, endPoint y: 381, distance: 280.9
type input "0.05"
click at [1156, 381] on input "Final Threshold" at bounding box center [939, 374] width 438 height 80
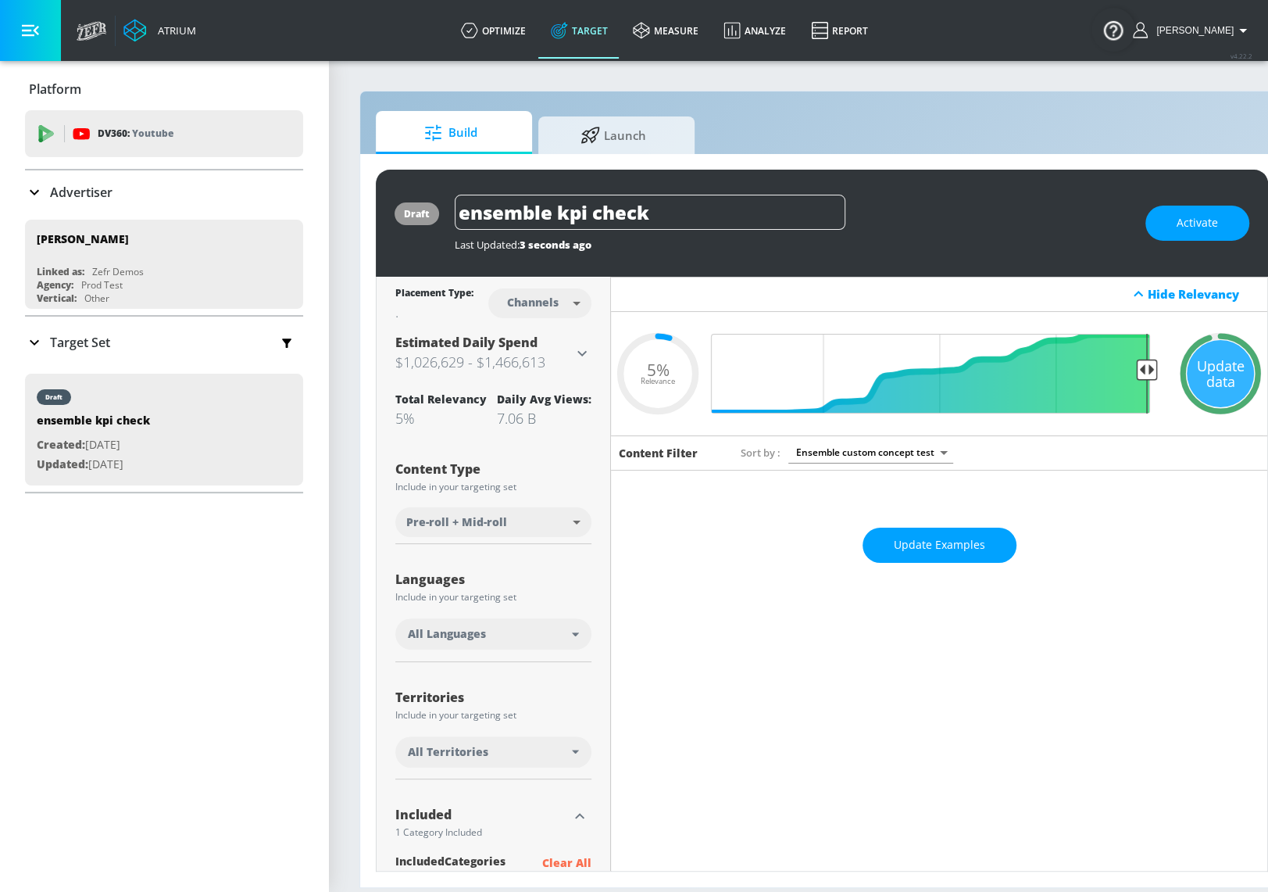
click at [985, 534] on button "Update Examples" at bounding box center [940, 544] width 154 height 35
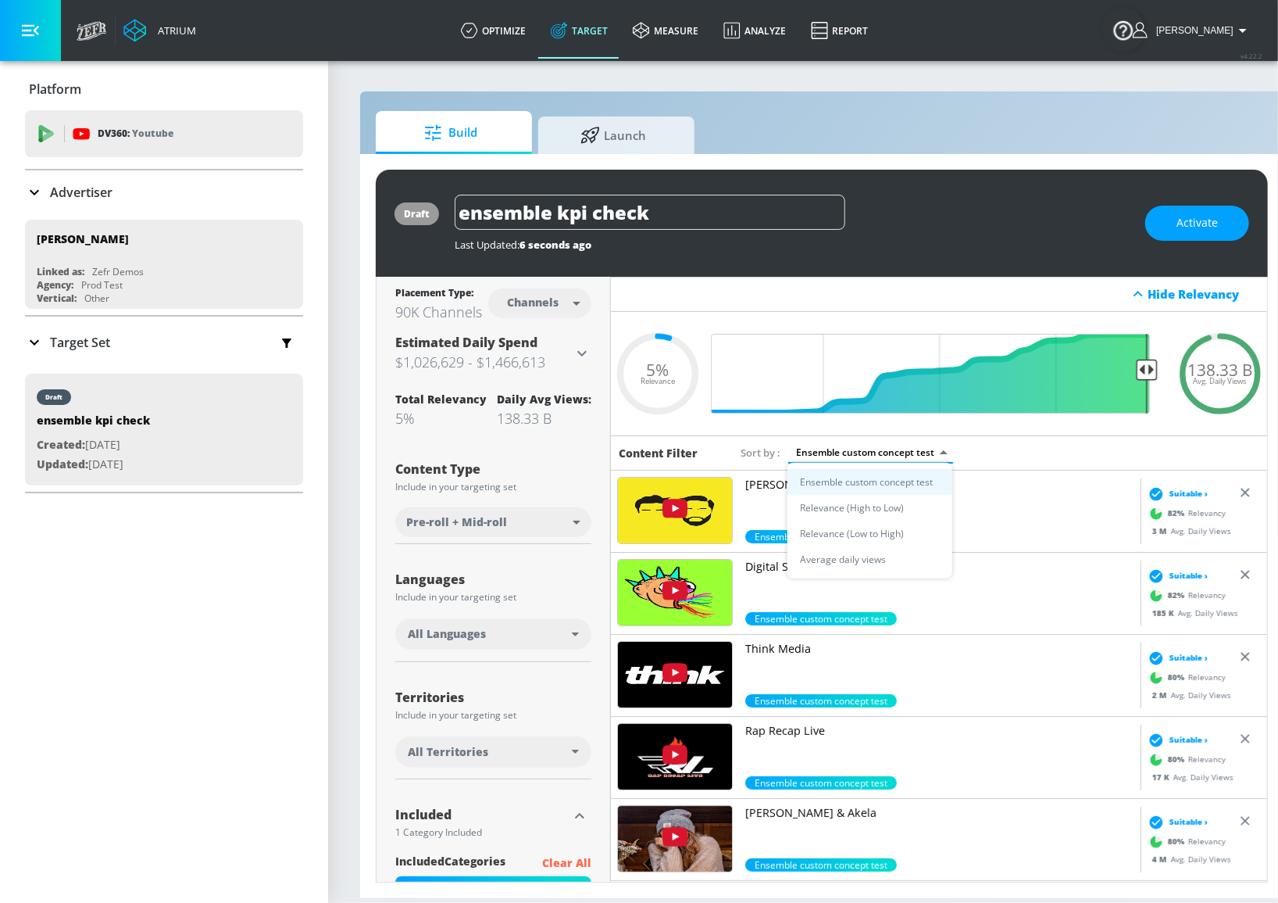
click at [878, 458] on body "Atrium optimize Target measure Analyze Report optimize Target measure Analyze R…" at bounding box center [639, 451] width 1278 height 903
click at [880, 558] on li "Average daily views" at bounding box center [870, 559] width 165 height 26
type input "avg_daily_views_last_7_days"
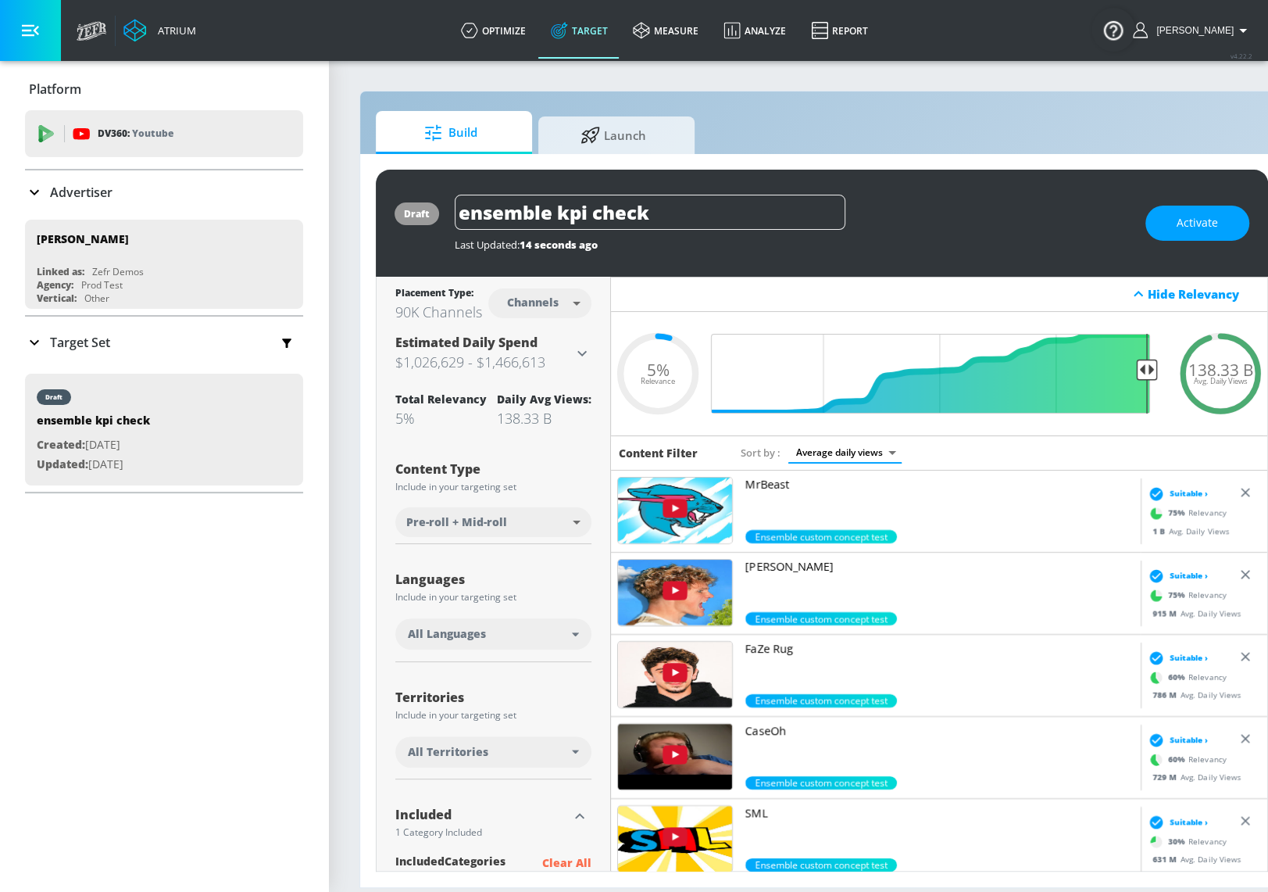
click at [1233, 374] on span "138.33 B" at bounding box center [1221, 369] width 65 height 16
drag, startPoint x: 393, startPoint y: 312, endPoint x: 483, endPoint y: 313, distance: 89.9
copy div "90K Channels"
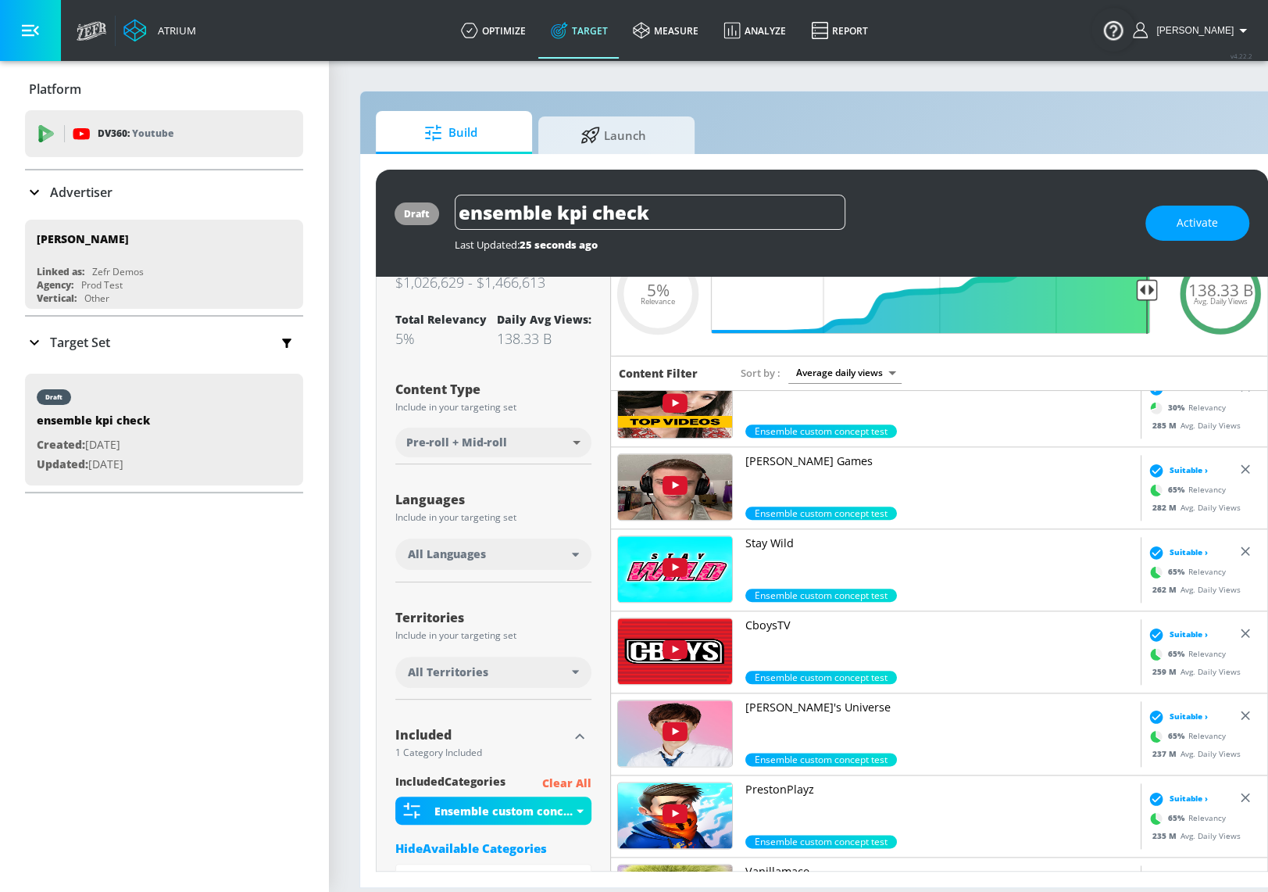
scroll to position [355, 0]
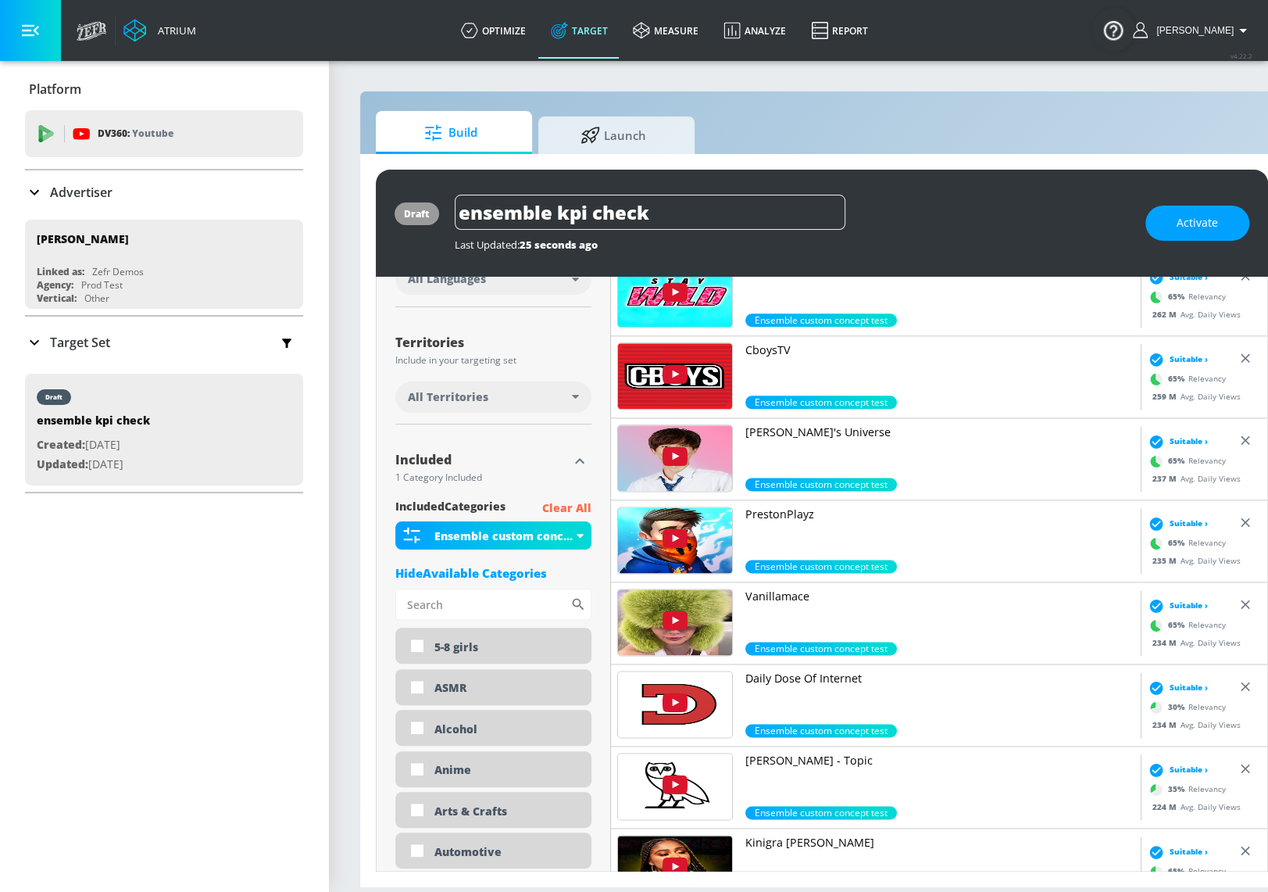
click at [520, 570] on div "Hide Available Categories" at bounding box center [493, 573] width 196 height 16
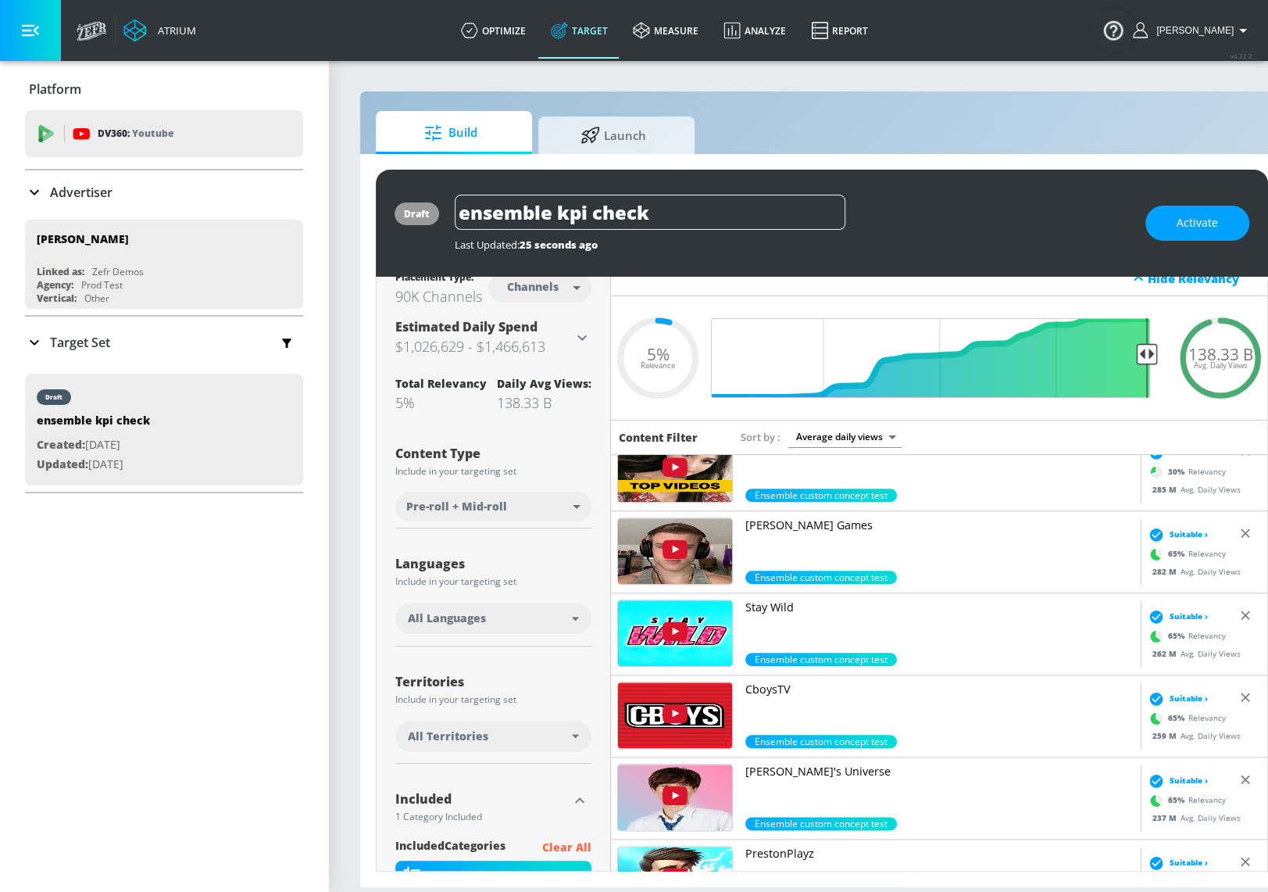
scroll to position [0, 0]
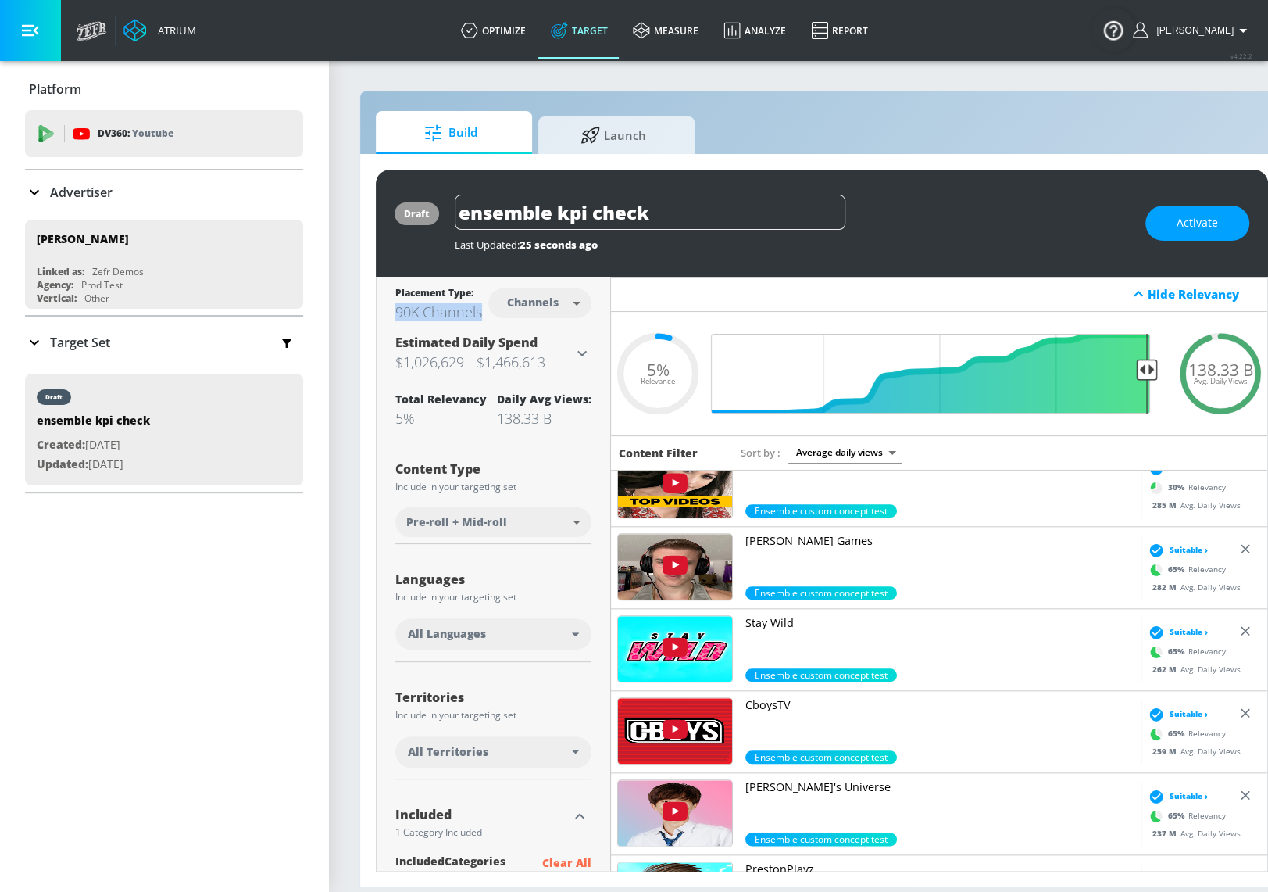
drag, startPoint x: 396, startPoint y: 313, endPoint x: 480, endPoint y: 320, distance: 83.9
click at [480, 320] on div "Placement Type: 90K Channels Channels channels ​" at bounding box center [493, 302] width 196 height 51
copy div "90K Channels"
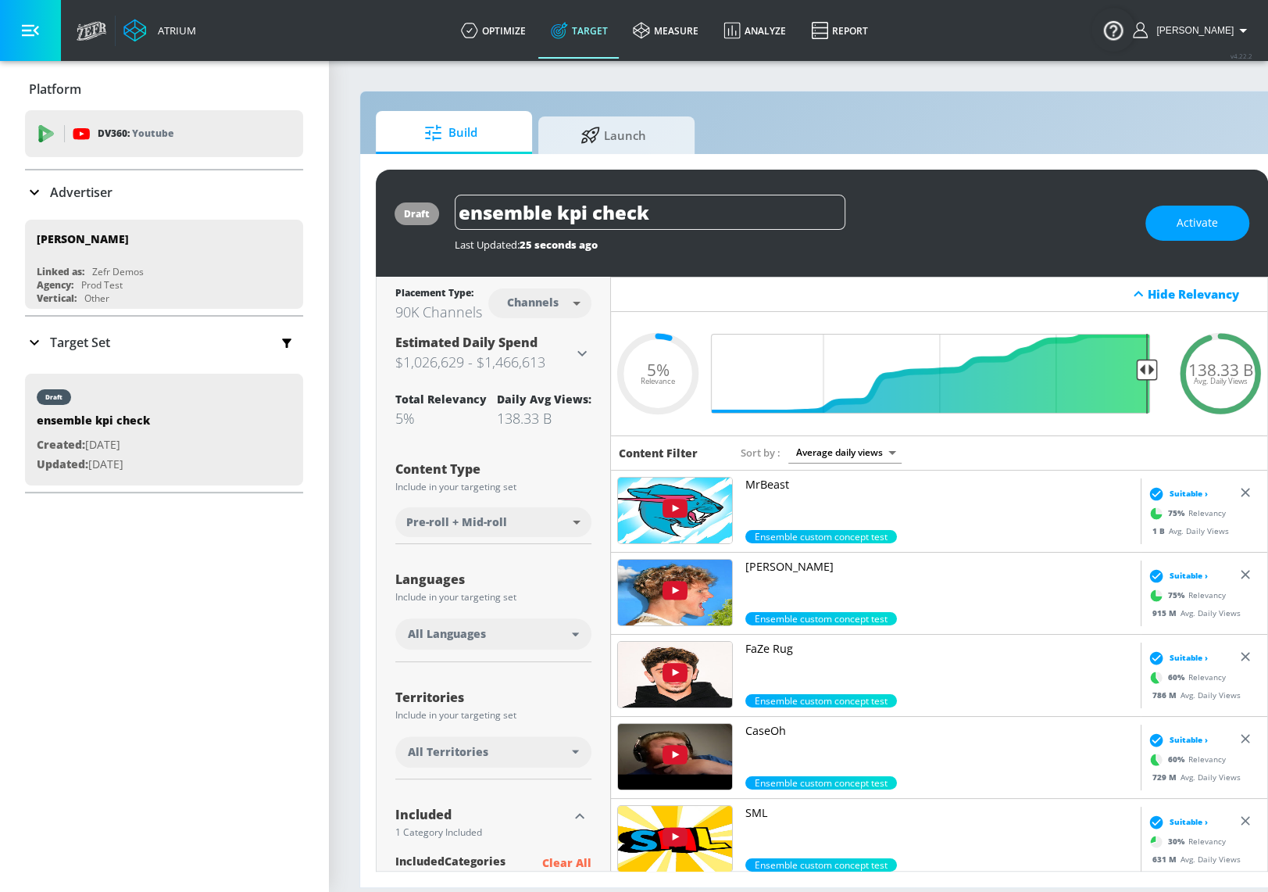
click at [517, 420] on div "138.33 B" at bounding box center [544, 418] width 95 height 19
drag, startPoint x: 499, startPoint y: 415, endPoint x: 552, endPoint y: 415, distance: 52.4
click at [552, 415] on div "138.33 B" at bounding box center [544, 418] width 95 height 19
copy div "138.33 B"
click at [991, 445] on div "Sort by Average daily views avg_daily_views_last_7_days" at bounding box center [994, 451] width 507 height 21
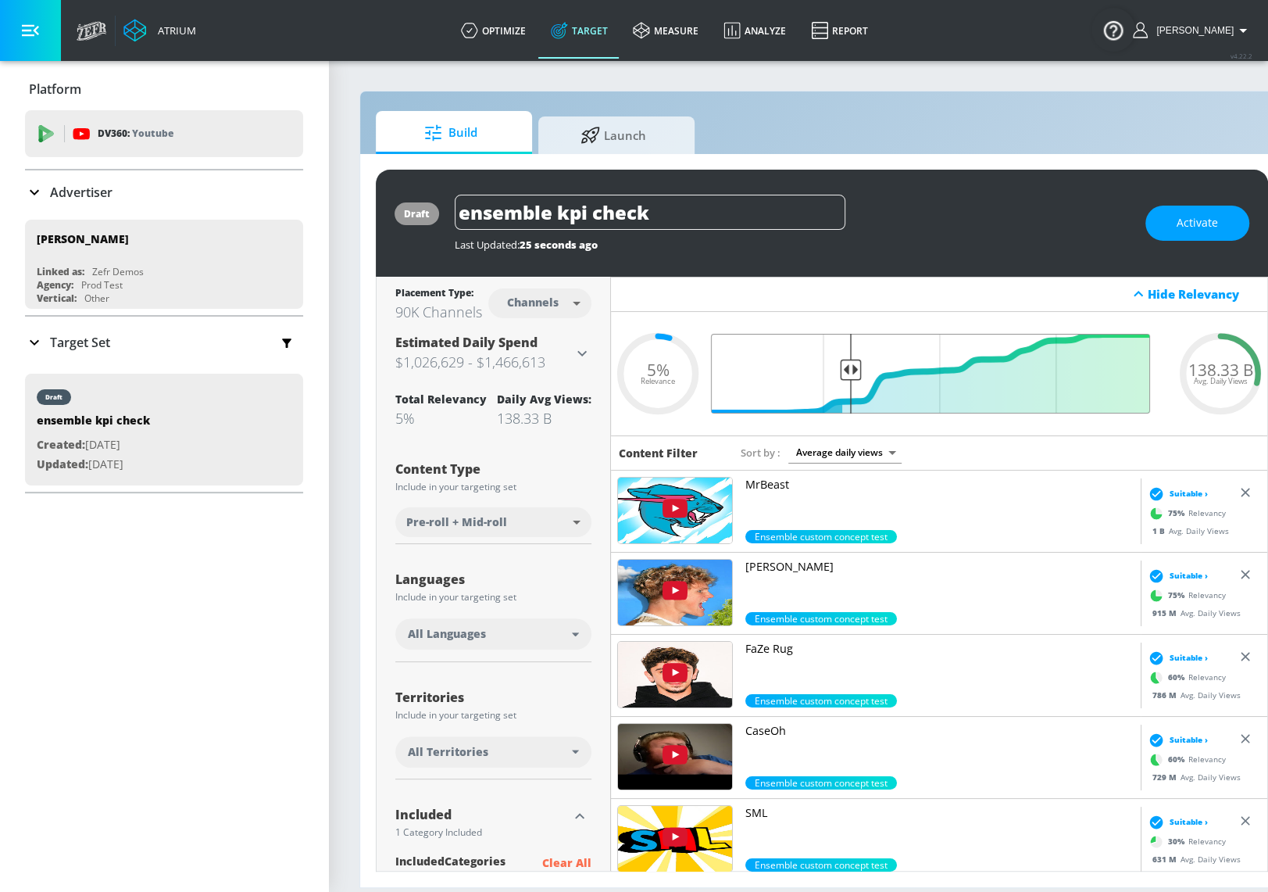
drag, startPoint x: 1151, startPoint y: 365, endPoint x: 852, endPoint y: 382, distance: 299.8
click at [852, 383] on input "Final Threshold" at bounding box center [939, 374] width 438 height 80
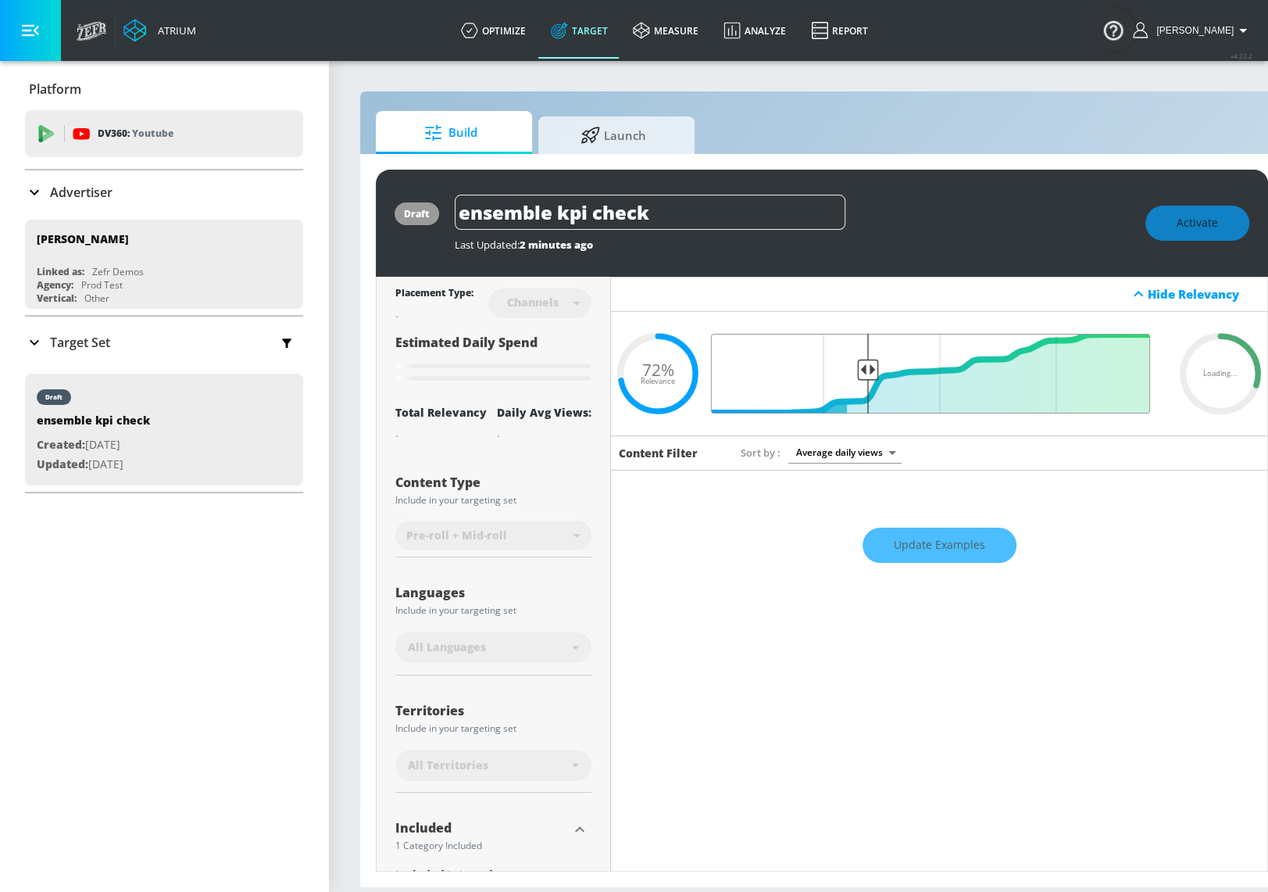
drag, startPoint x: 852, startPoint y: 370, endPoint x: 867, endPoint y: 370, distance: 14.8
click at [867, 370] on input "Final Threshold" at bounding box center [939, 374] width 438 height 80
drag, startPoint x: 867, startPoint y: 370, endPoint x: 878, endPoint y: 369, distance: 11.0
click at [878, 370] on input "Final Threshold" at bounding box center [939, 374] width 438 height 80
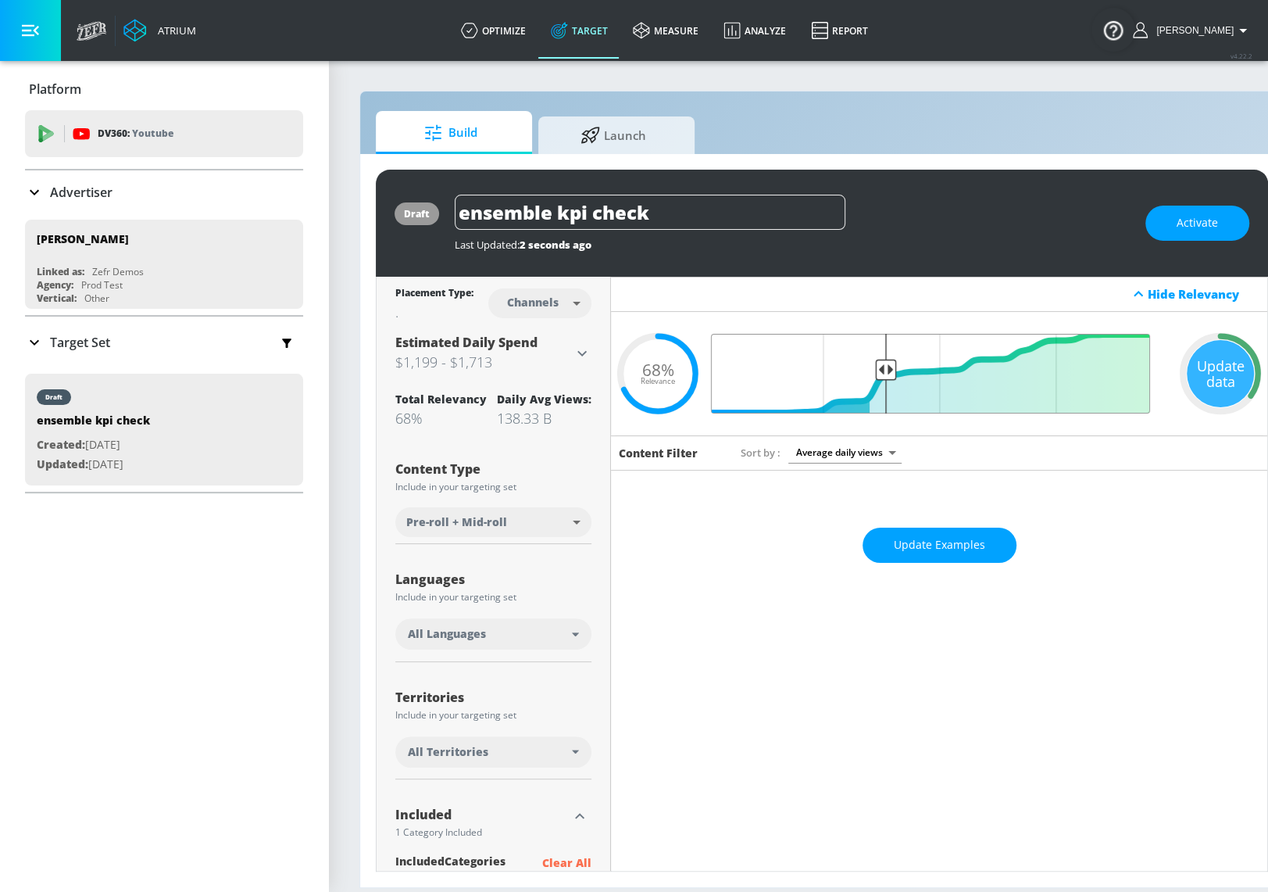
type input "0.64"
click at [885, 369] on input "Final Threshold" at bounding box center [939, 374] width 438 height 80
click at [1228, 377] on div "Update data" at bounding box center [1220, 373] width 67 height 67
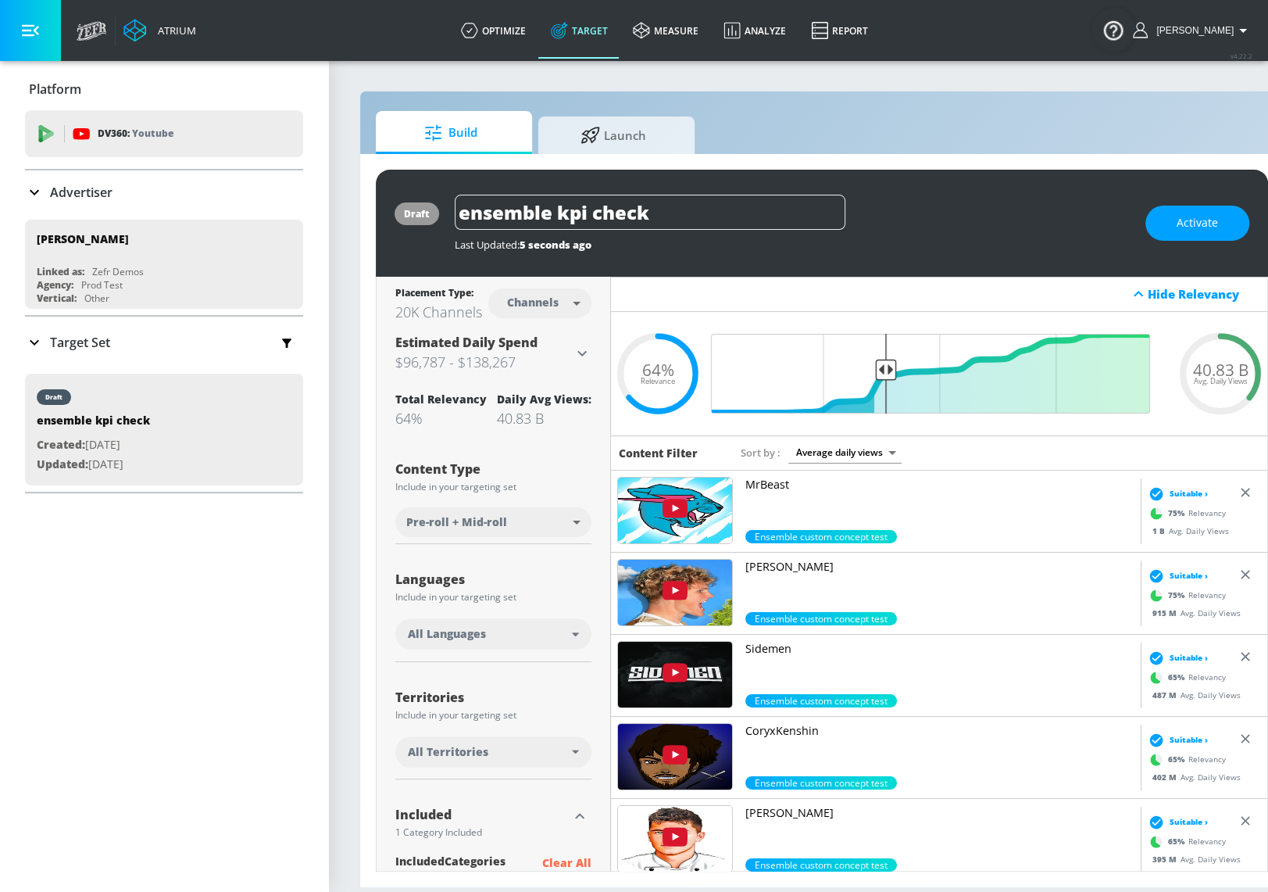
click at [400, 316] on div "20K Channels" at bounding box center [438, 311] width 87 height 19
copy div "20K"
click at [524, 414] on div "40.83 B" at bounding box center [544, 418] width 95 height 19
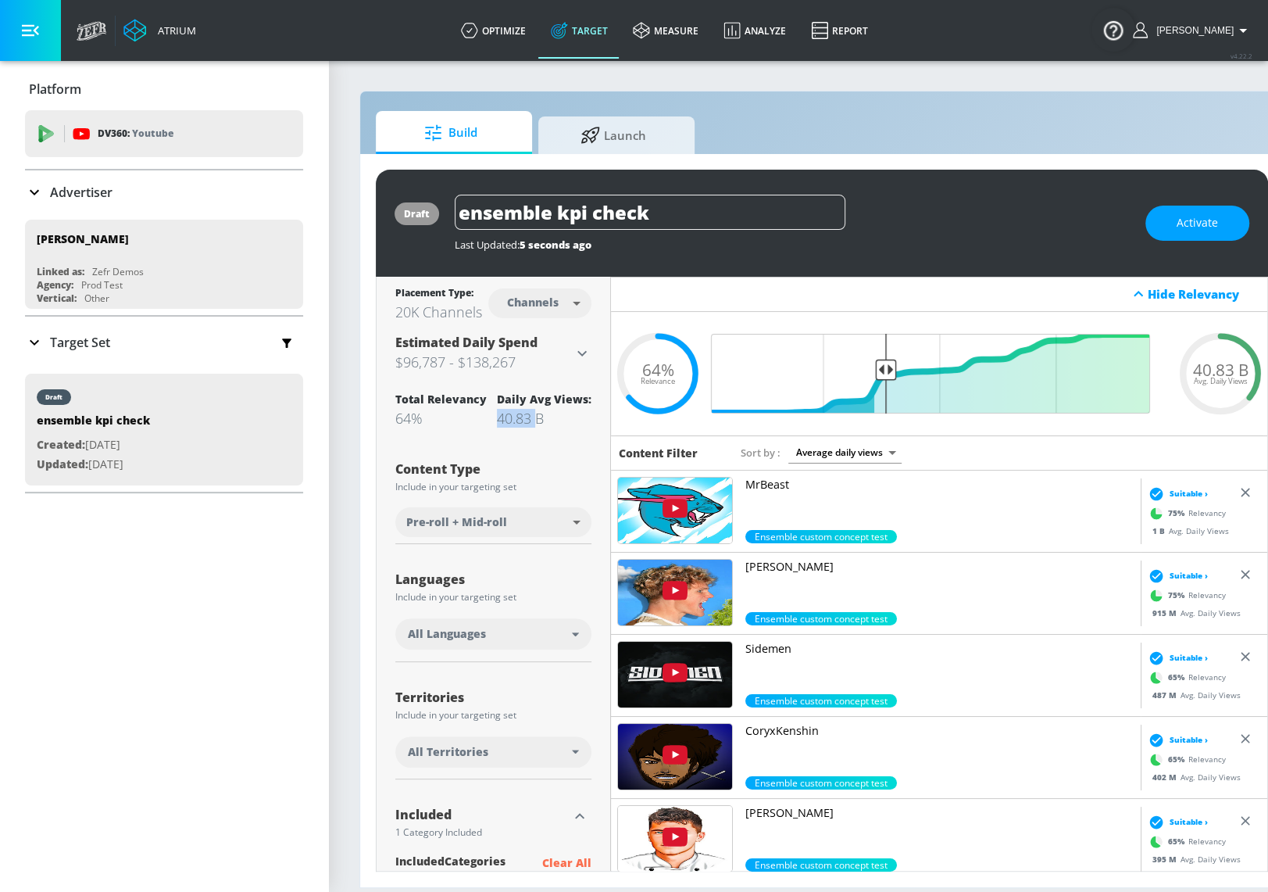
copy div "40.83"
click at [928, 258] on div "draft ensemble kpi check Last Updated: 5 seconds ago Activate" at bounding box center [822, 223] width 892 height 107
